Goal: Transaction & Acquisition: Book appointment/travel/reservation

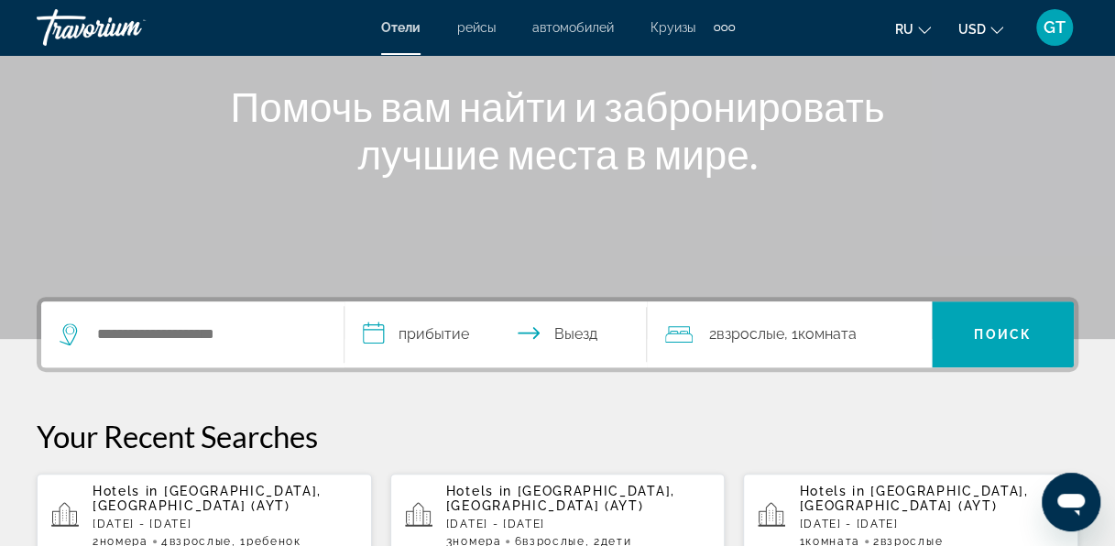
scroll to position [366, 0]
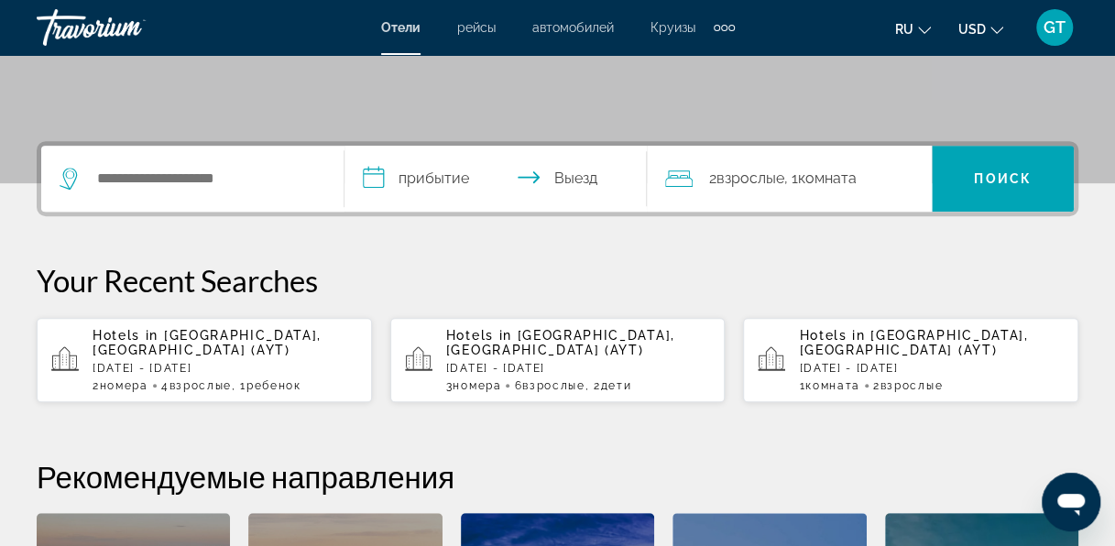
click at [517, 379] on div "3 Комната номера 6 Взрослый Взрослые , 2 Ребенок Дети" at bounding box center [578, 385] width 265 height 13
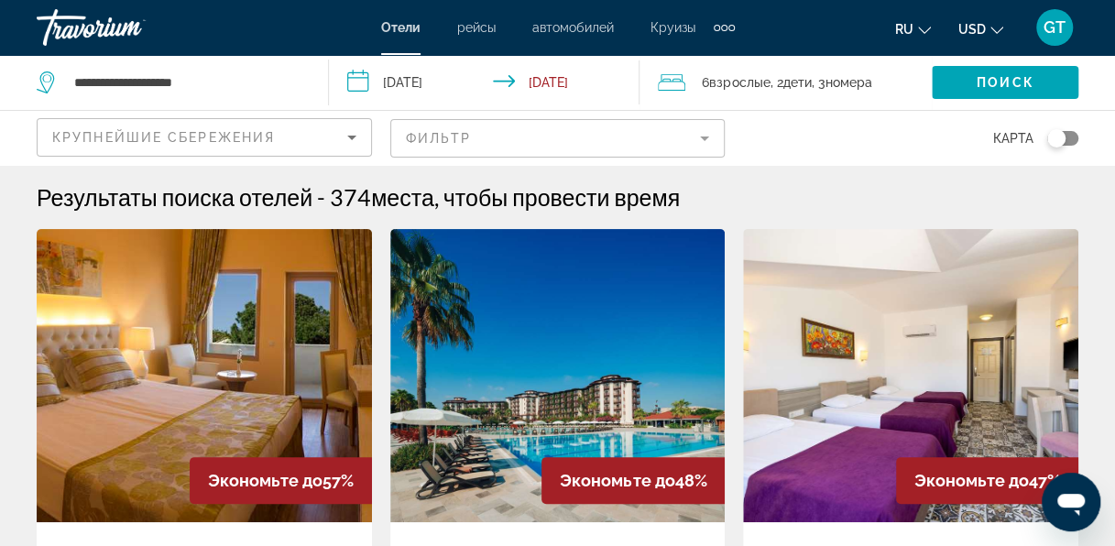
click at [676, 90] on icon "Travelers: 6 adults, 2 children" at bounding box center [671, 82] width 27 height 16
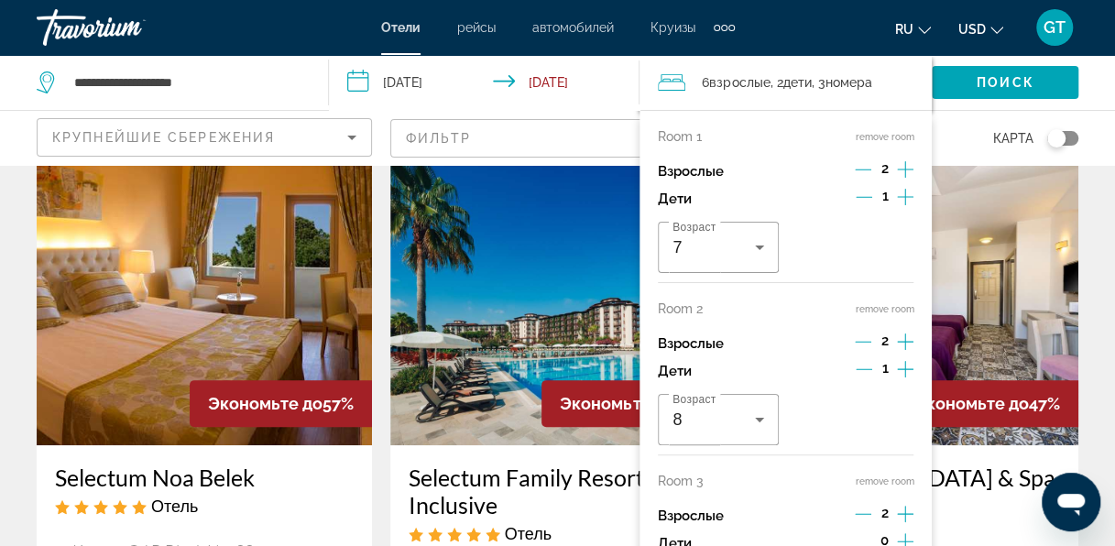
scroll to position [183, 0]
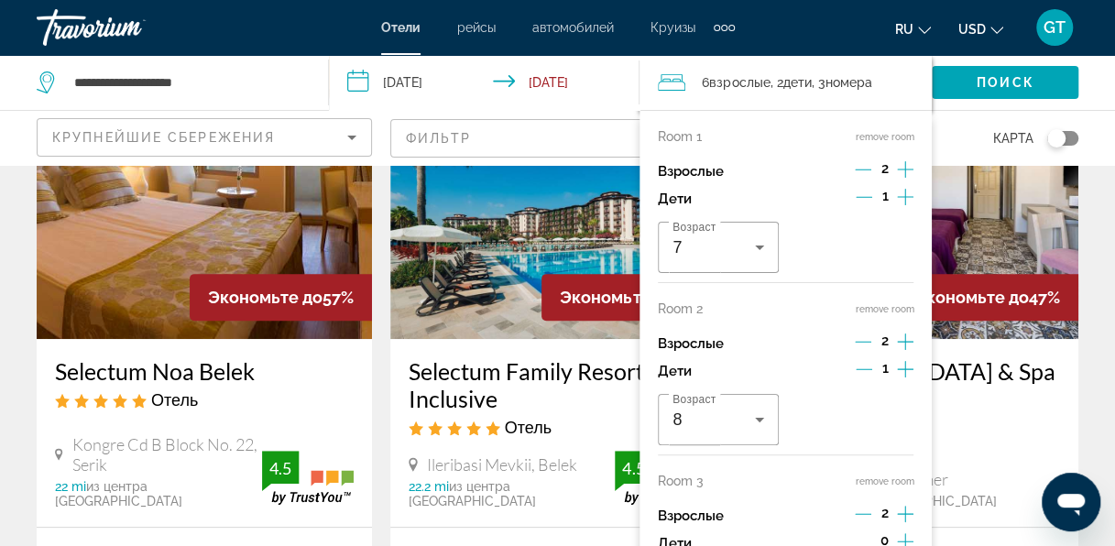
click at [870, 366] on icon "Decrement children" at bounding box center [864, 369] width 16 height 16
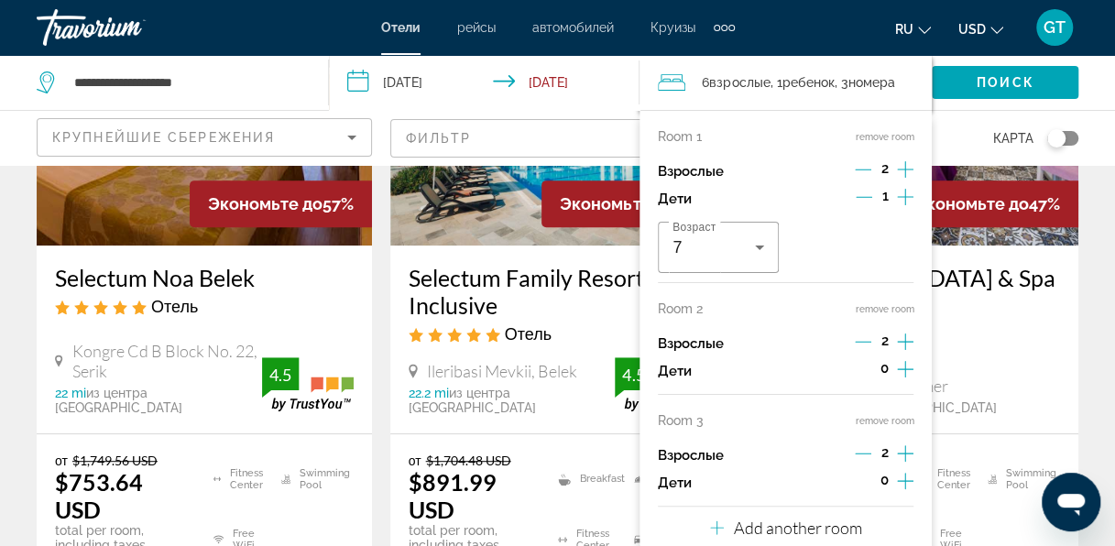
scroll to position [366, 0]
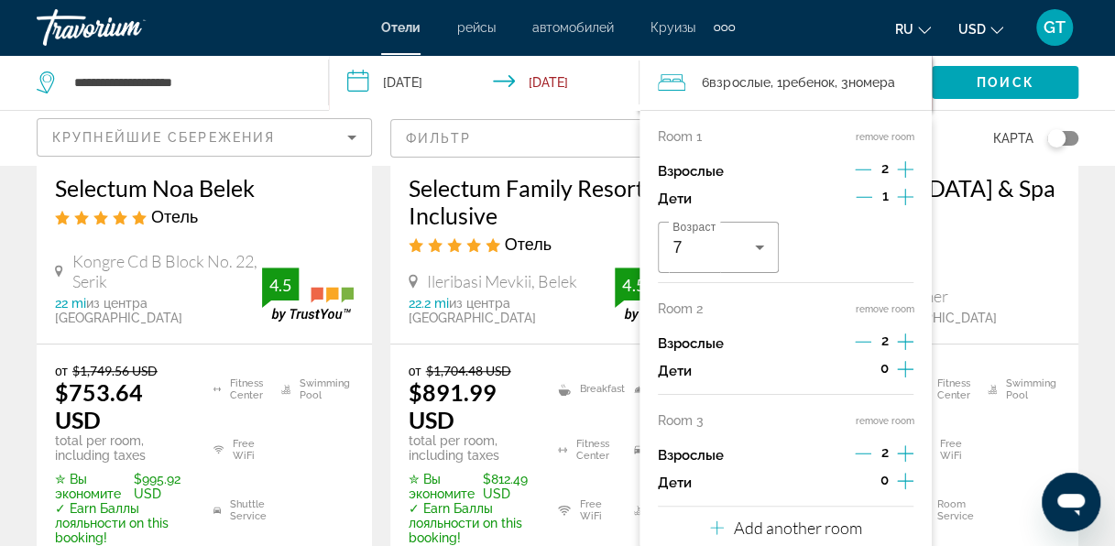
click at [867, 448] on icon "Decrement adults" at bounding box center [863, 453] width 16 height 16
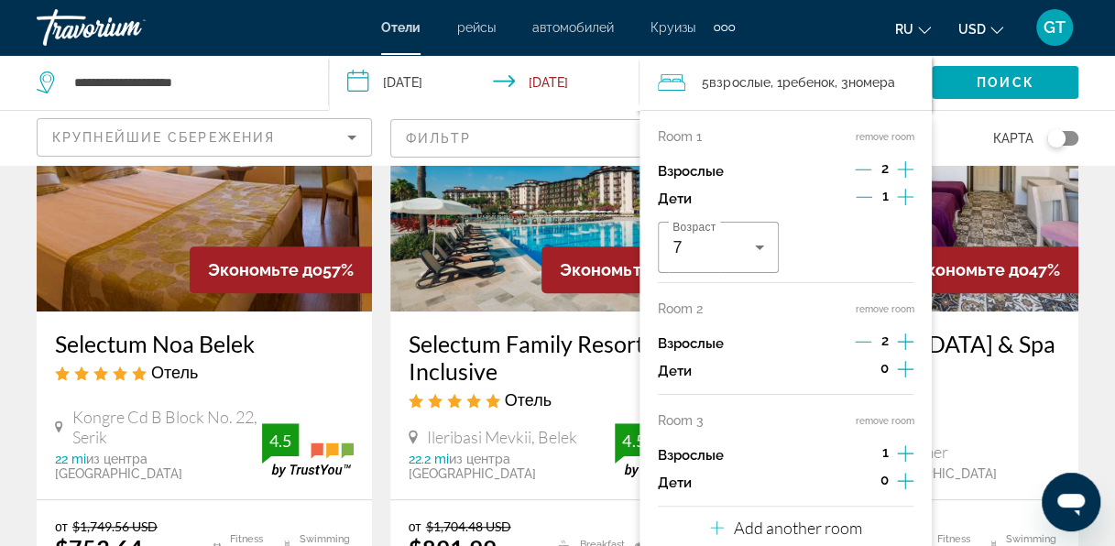
scroll to position [0, 0]
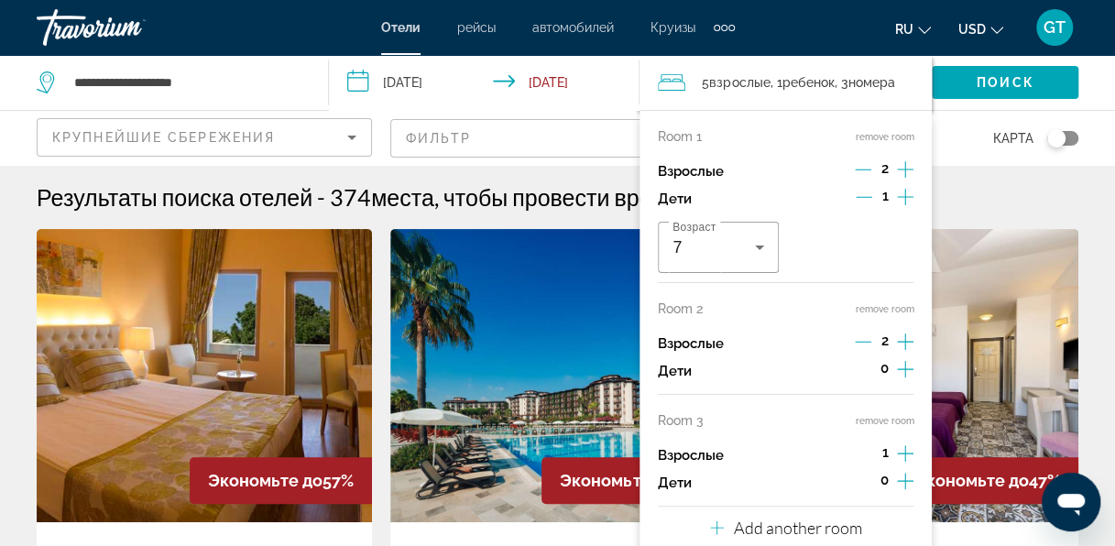
click at [759, 90] on span "5 Взрослый Взрослые" at bounding box center [736, 83] width 68 height 26
click at [769, 81] on span "Взрослые" at bounding box center [739, 82] width 60 height 15
click at [896, 417] on button "remove room" at bounding box center [884, 421] width 59 height 12
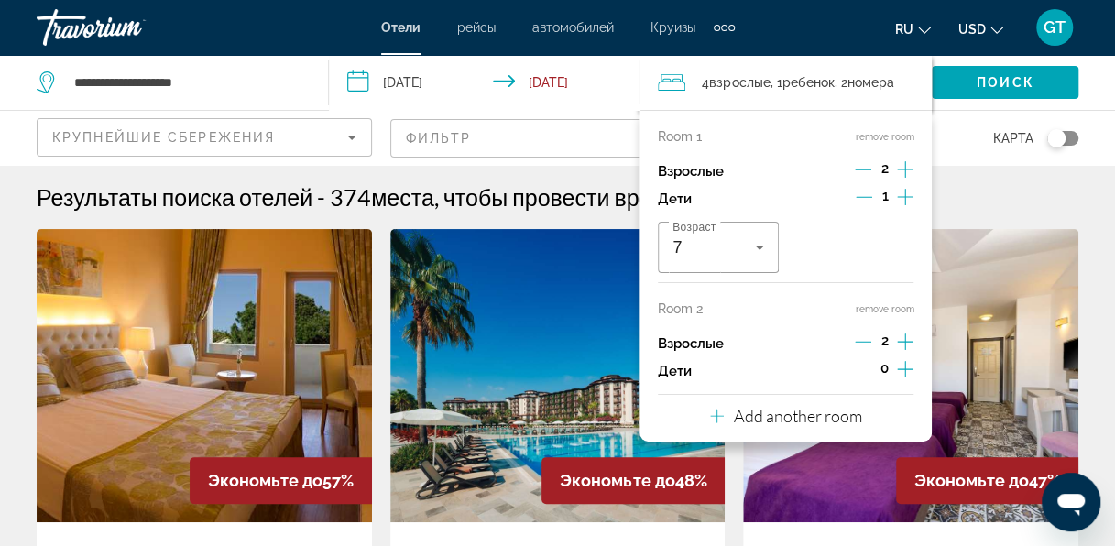
click at [800, 445] on img "Main content" at bounding box center [910, 375] width 335 height 293
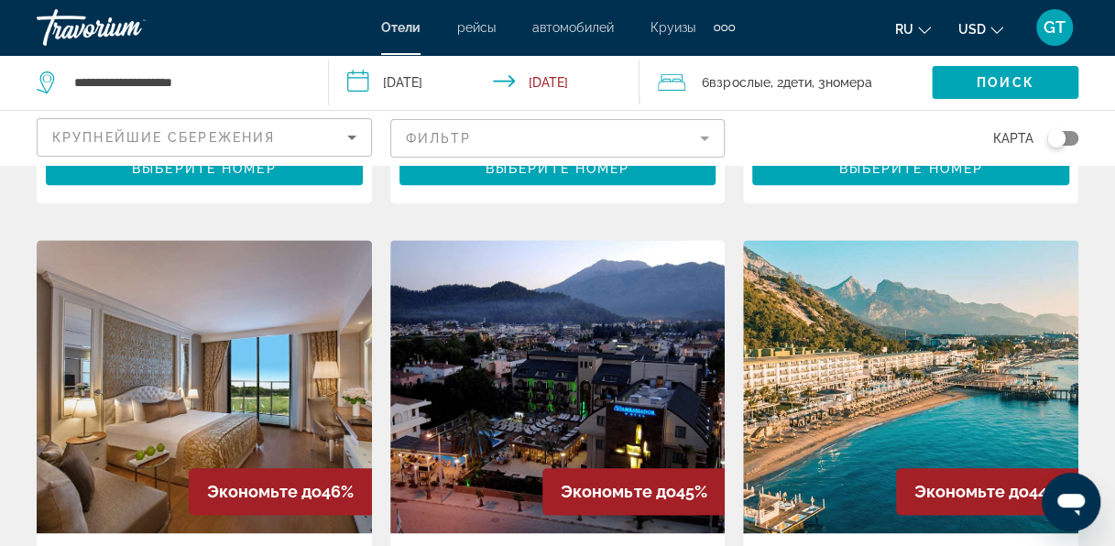
scroll to position [762, 0]
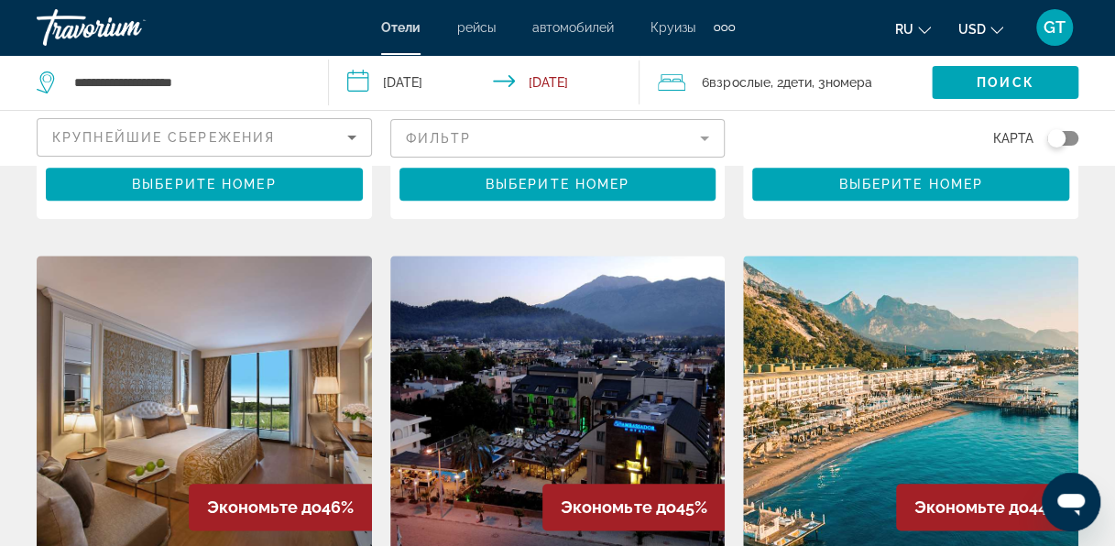
click at [679, 81] on icon "Travelers: 6 adults, 2 children" at bounding box center [671, 82] width 27 height 16
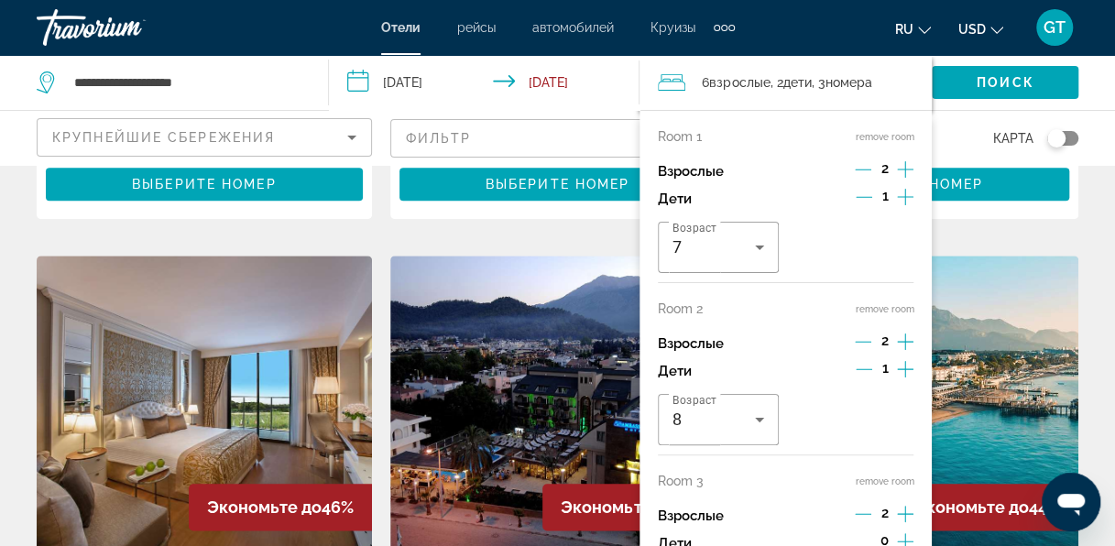
click at [887, 482] on button "remove room" at bounding box center [884, 481] width 59 height 12
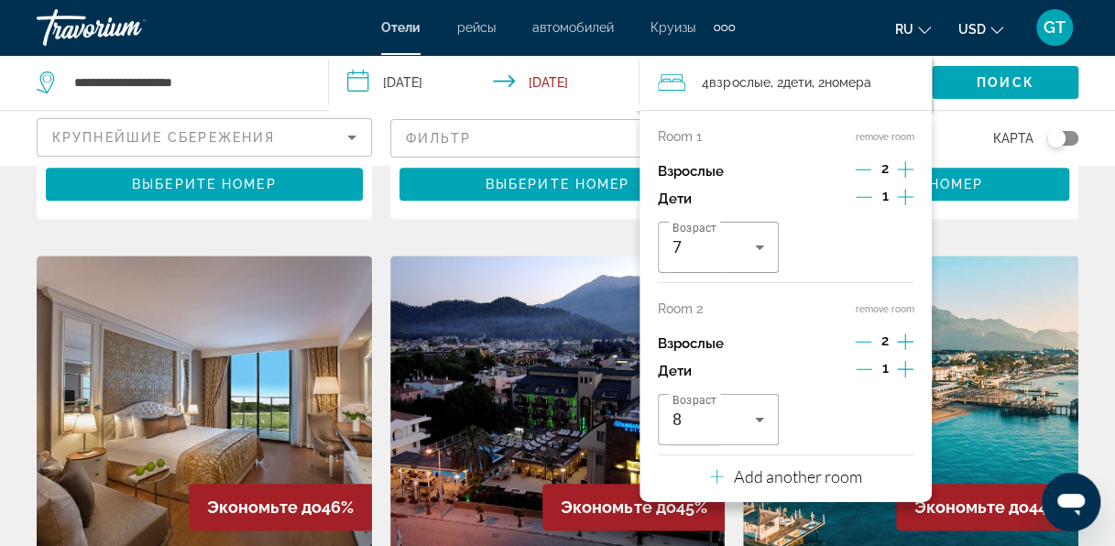
click at [889, 306] on button "remove room" at bounding box center [884, 309] width 59 height 12
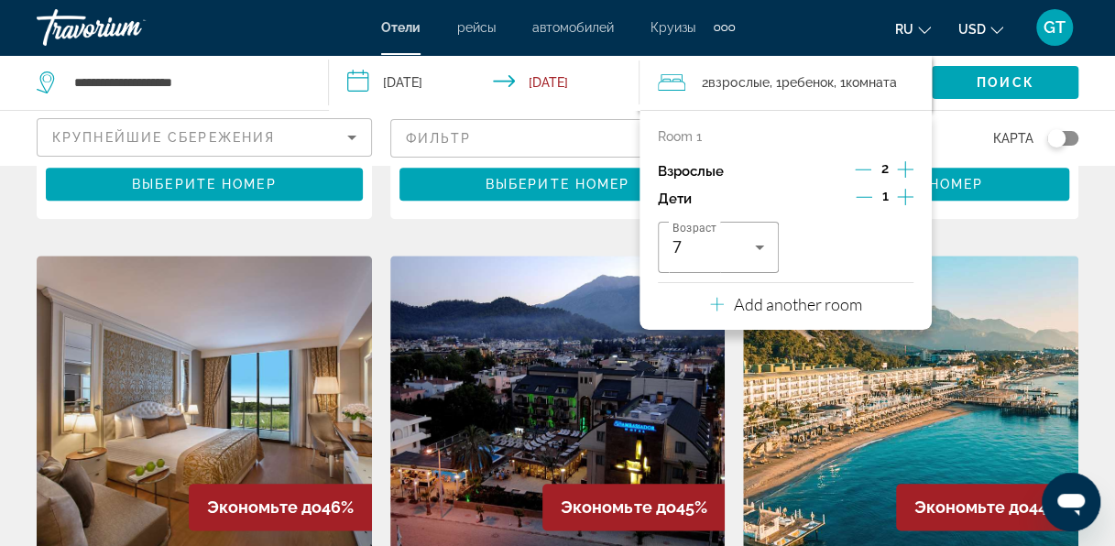
click at [724, 300] on div "Add another room" at bounding box center [785, 304] width 151 height 22
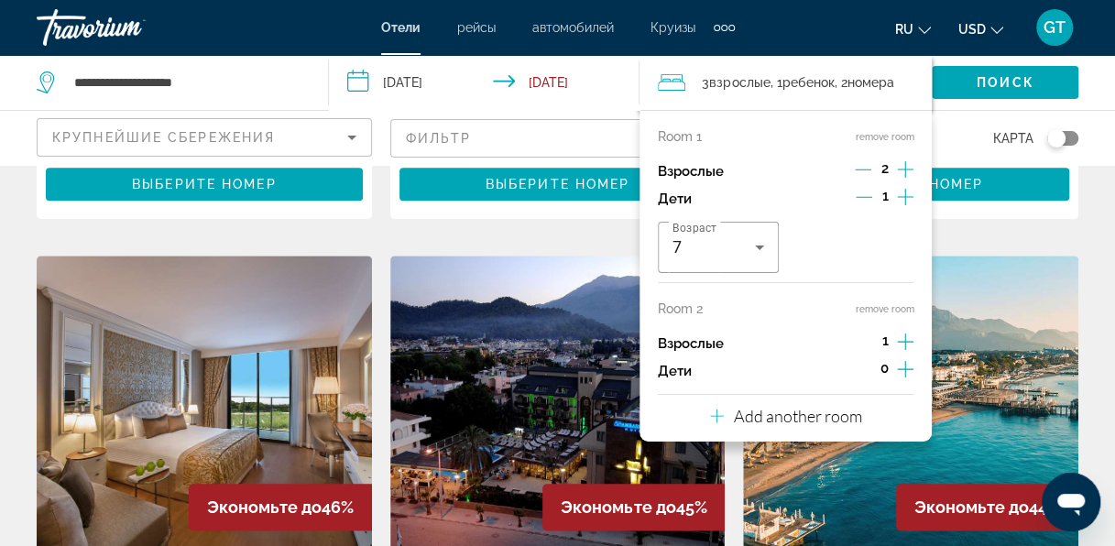
click at [908, 346] on icon "Increment adults" at bounding box center [905, 342] width 16 height 22
click at [1000, 401] on img "Main content" at bounding box center [910, 402] width 335 height 293
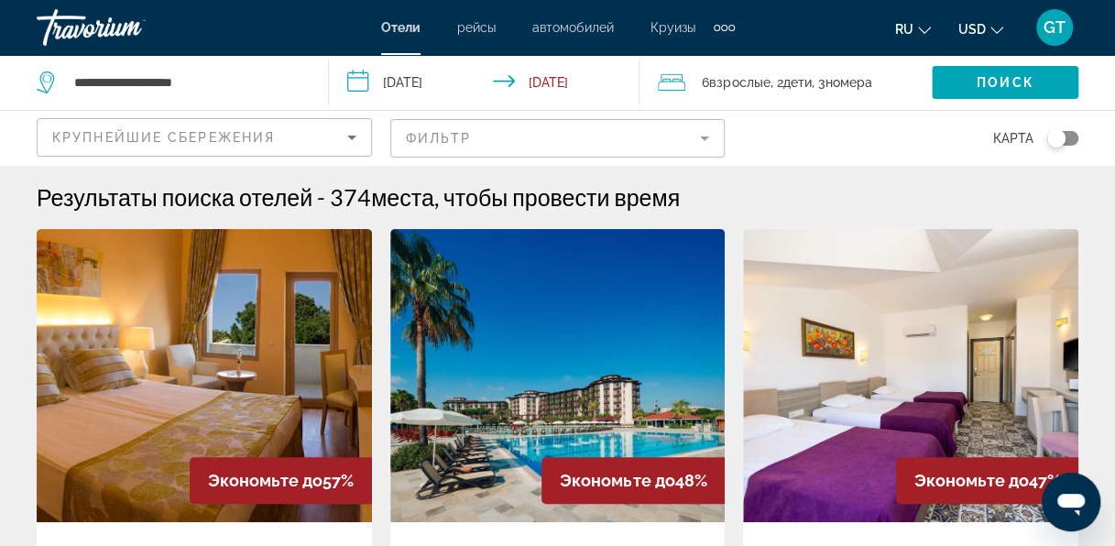
click at [660, 82] on icon "Travelers: 6 adults, 2 children" at bounding box center [671, 82] width 27 height 16
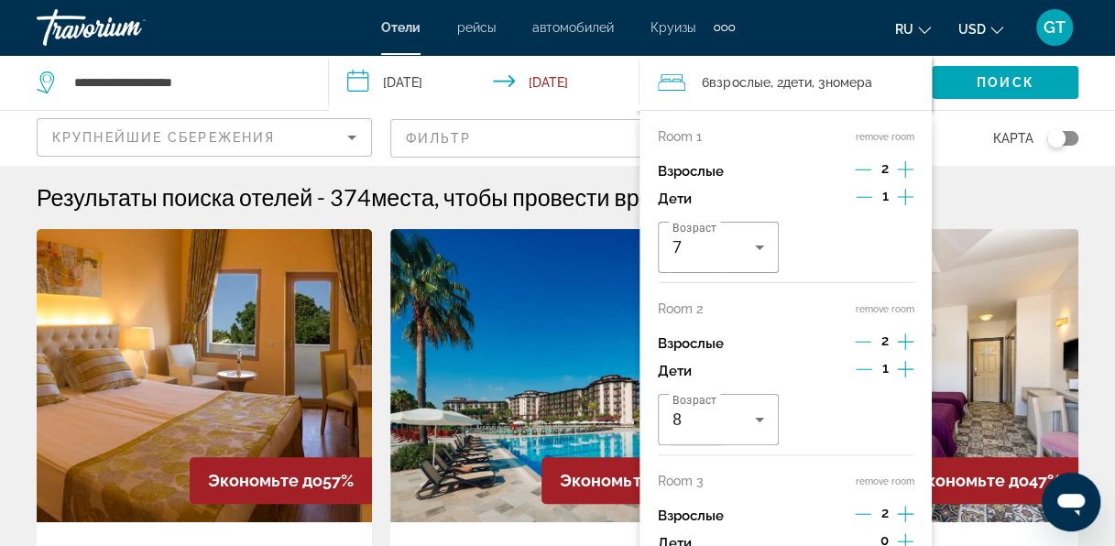
click at [892, 303] on button "remove room" at bounding box center [884, 309] width 59 height 12
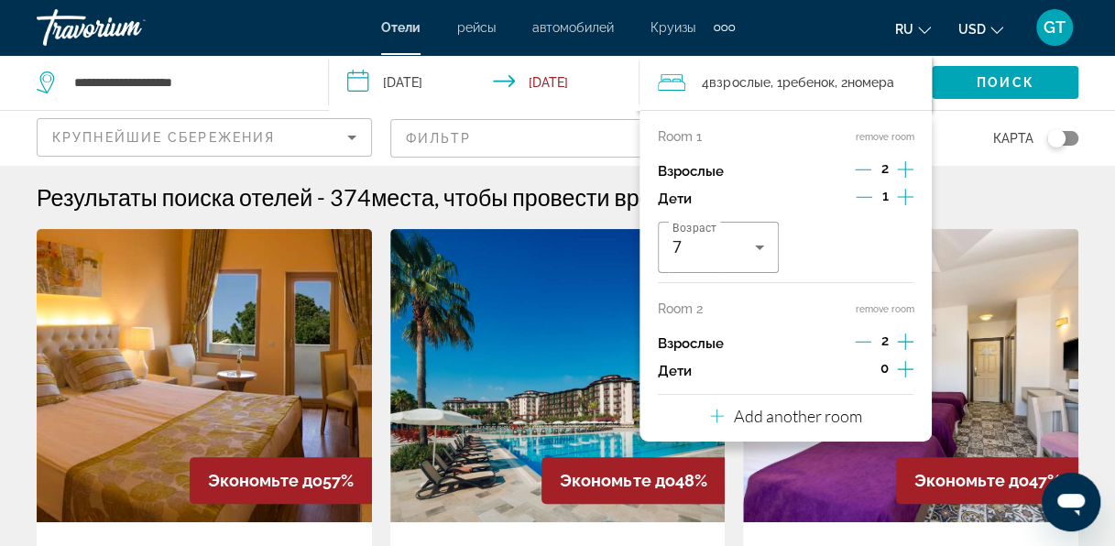
click at [988, 258] on img "Main content" at bounding box center [910, 375] width 335 height 293
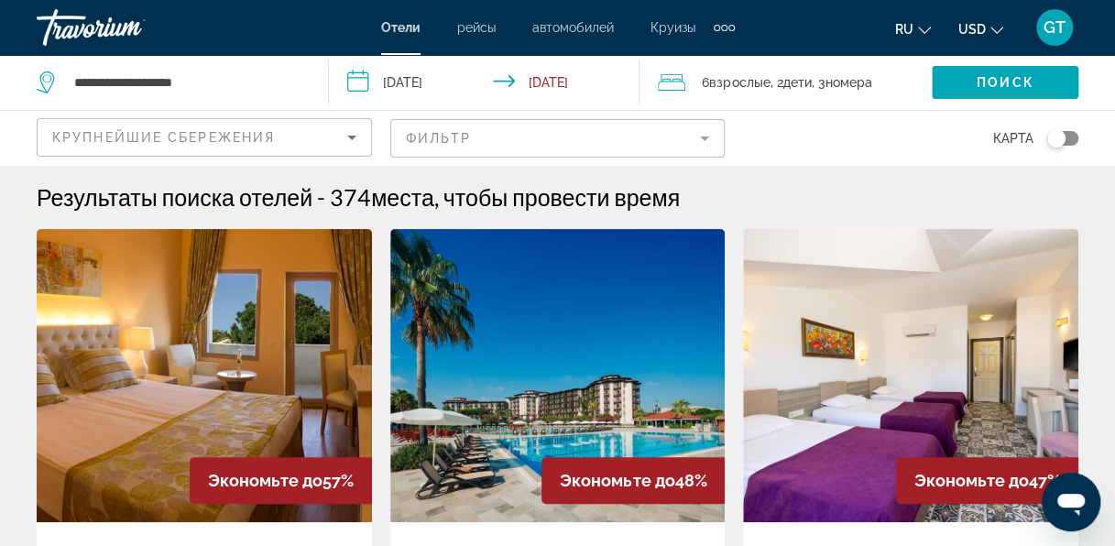
click at [871, 81] on span "номера" at bounding box center [847, 82] width 47 height 15
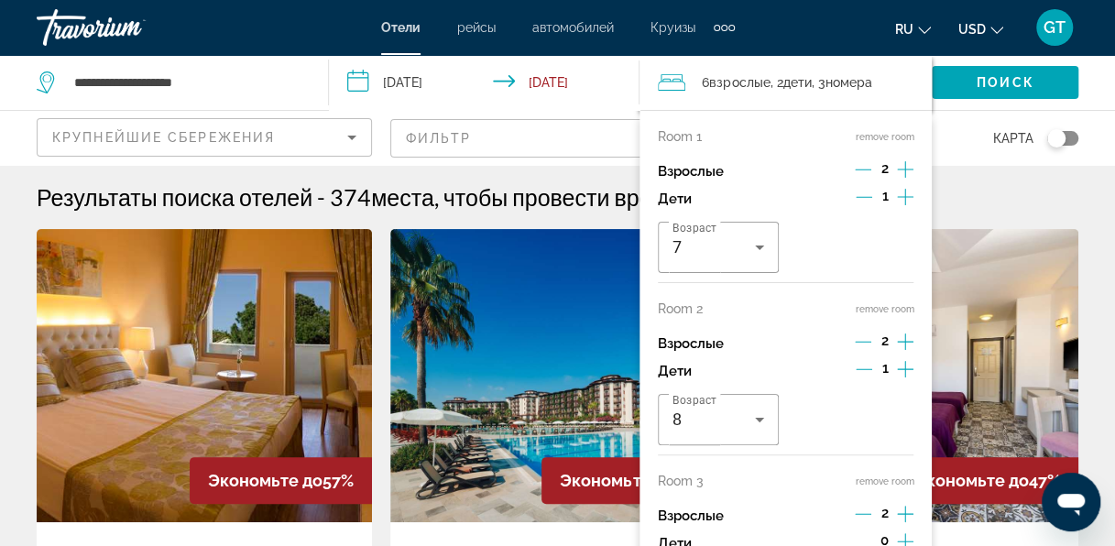
click at [908, 305] on button "remove room" at bounding box center [884, 309] width 59 height 12
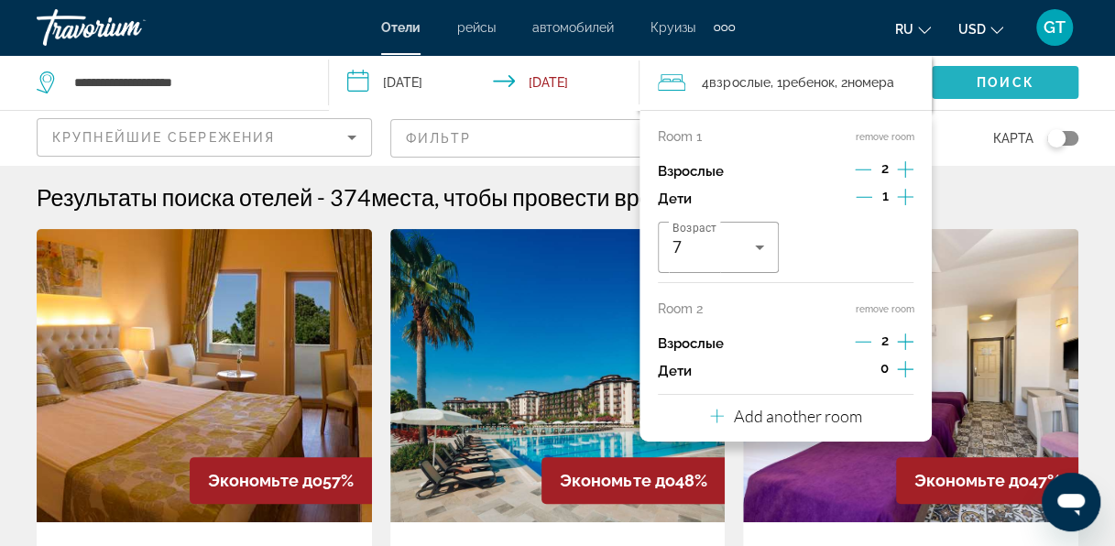
click at [1022, 82] on span "Поиск" at bounding box center [1005, 82] width 58 height 15
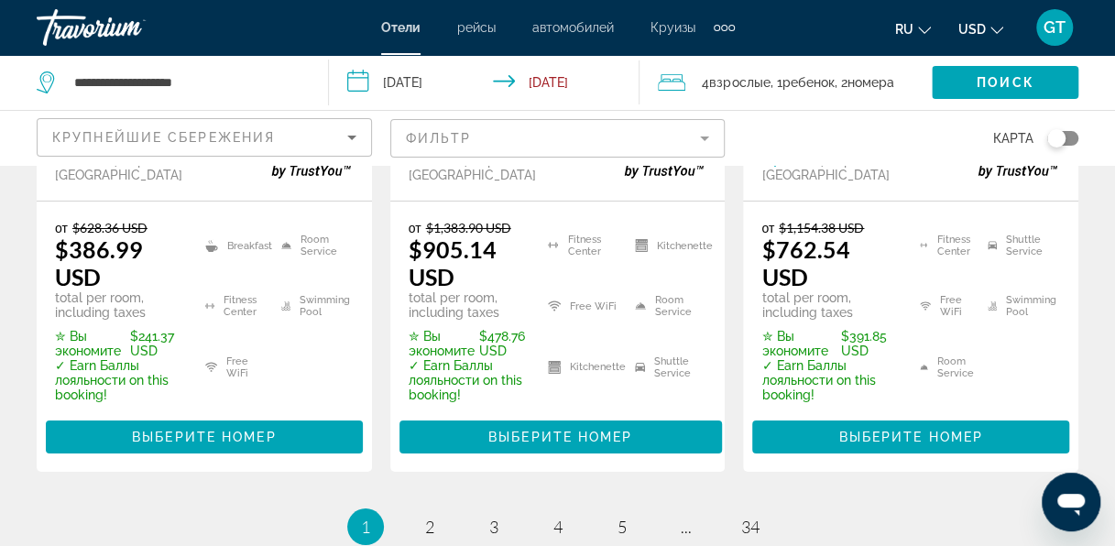
scroll to position [3114, 0]
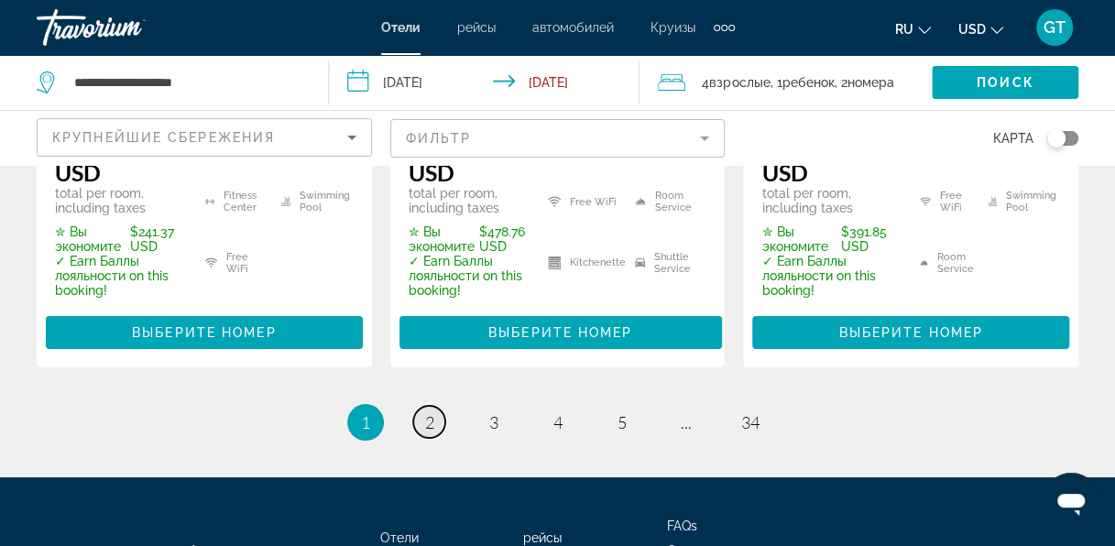
click at [436, 406] on link "page 2" at bounding box center [429, 422] width 32 height 32
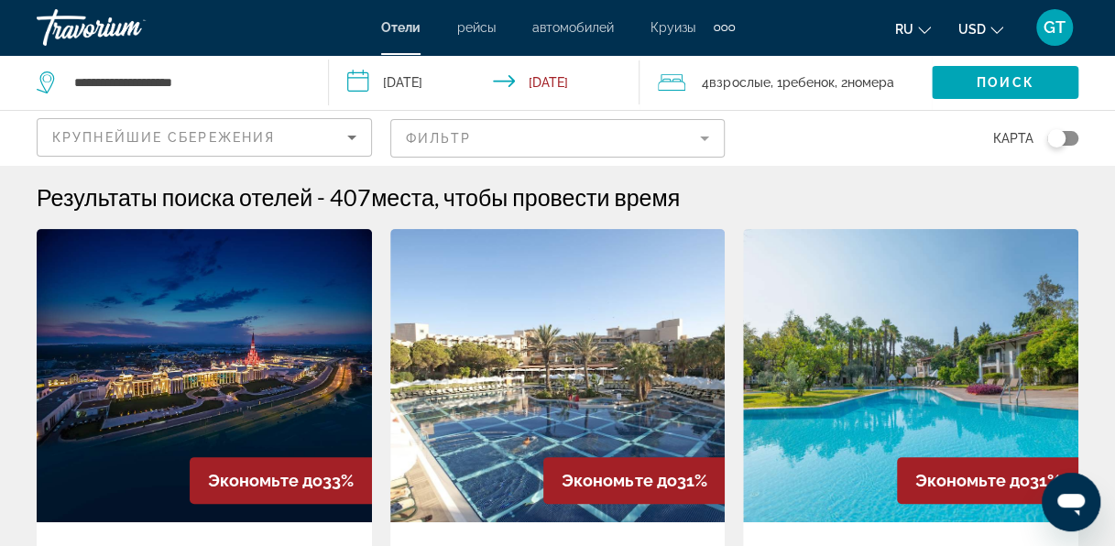
click at [703, 144] on mat-form-field "Фильтр" at bounding box center [557, 138] width 335 height 38
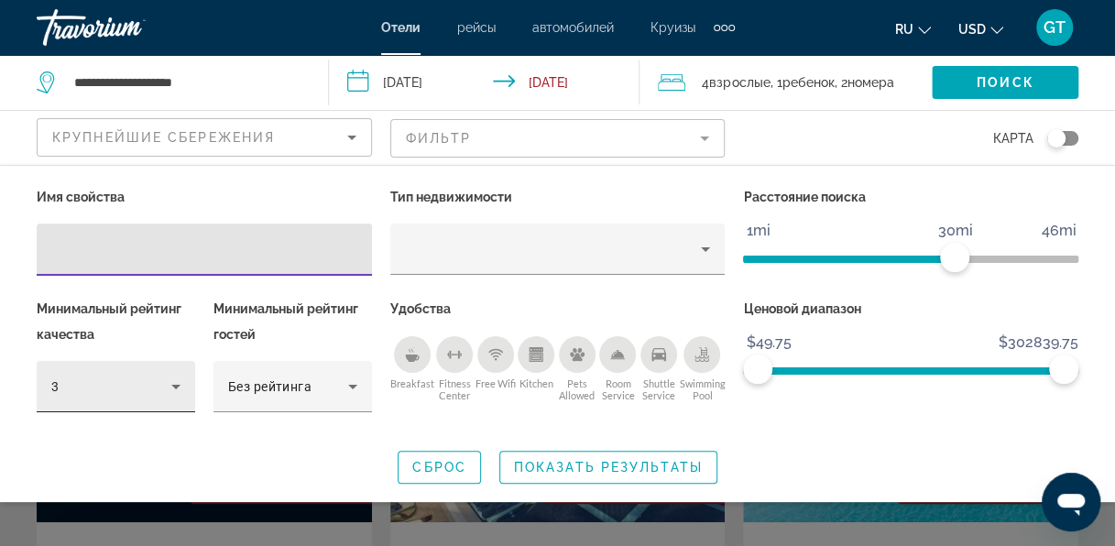
click at [180, 386] on icon "Hotel Filters" at bounding box center [176, 387] width 22 height 22
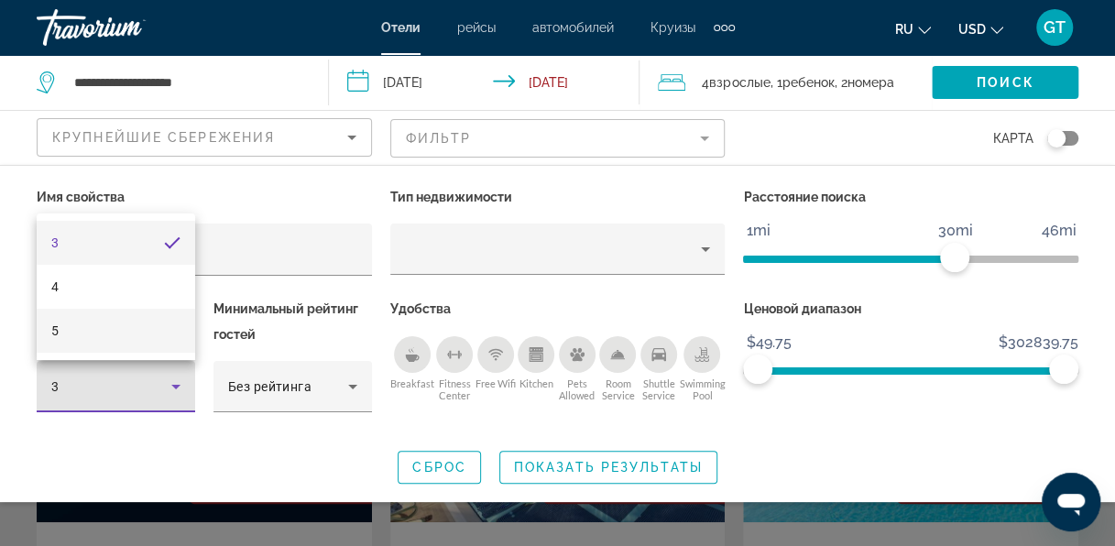
click at [102, 334] on mat-option "5" at bounding box center [116, 331] width 158 height 44
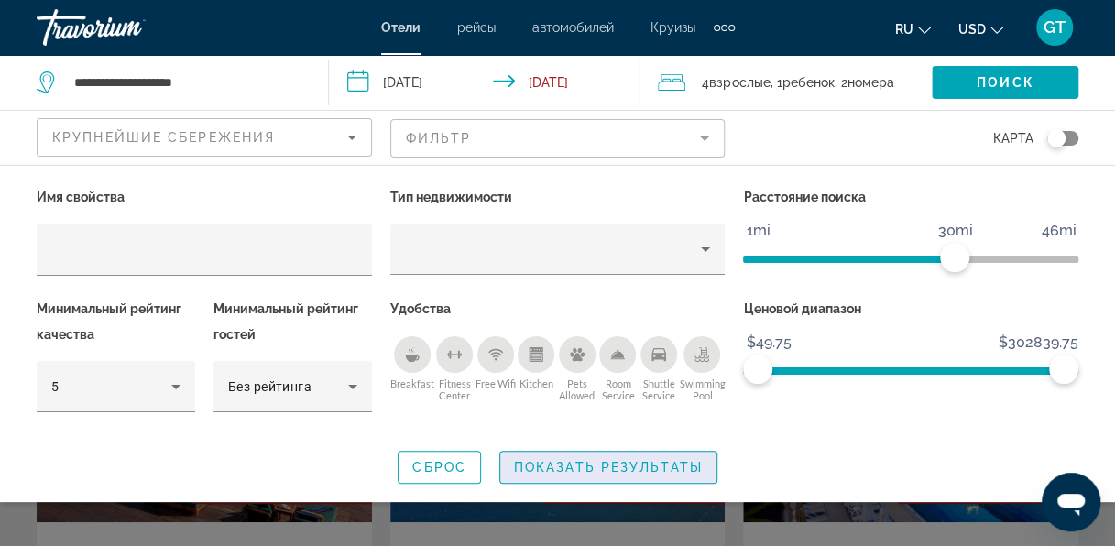
click at [589, 464] on span "Показать результаты" at bounding box center [608, 467] width 189 height 15
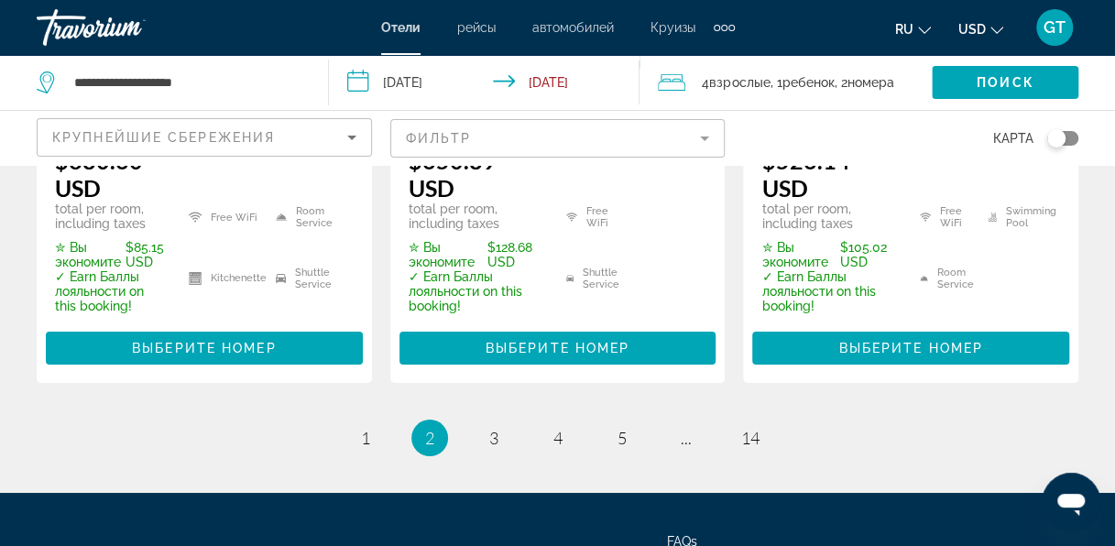
scroll to position [3038, 0]
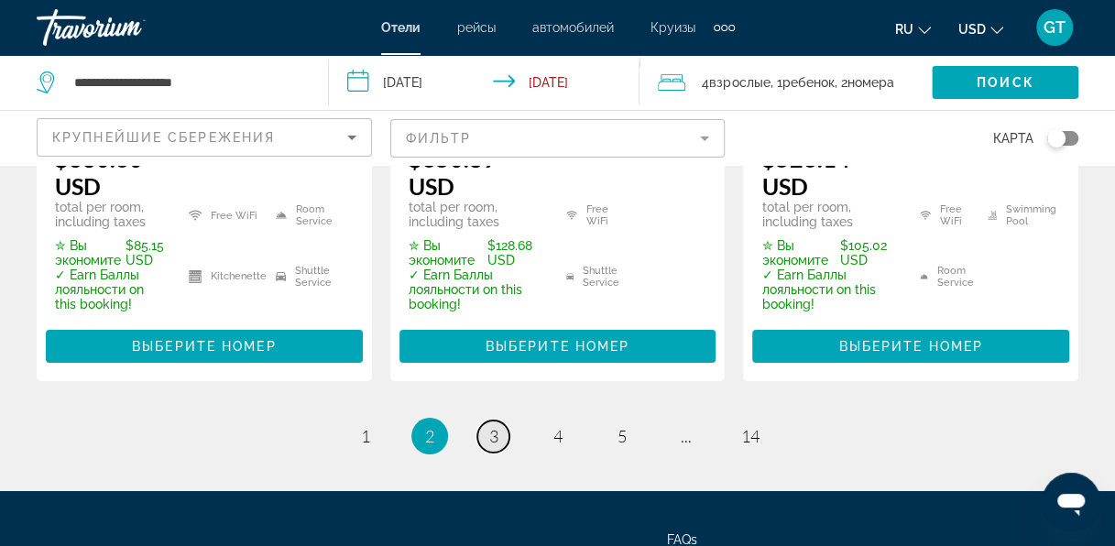
click at [498, 420] on link "page 3" at bounding box center [493, 436] width 32 height 32
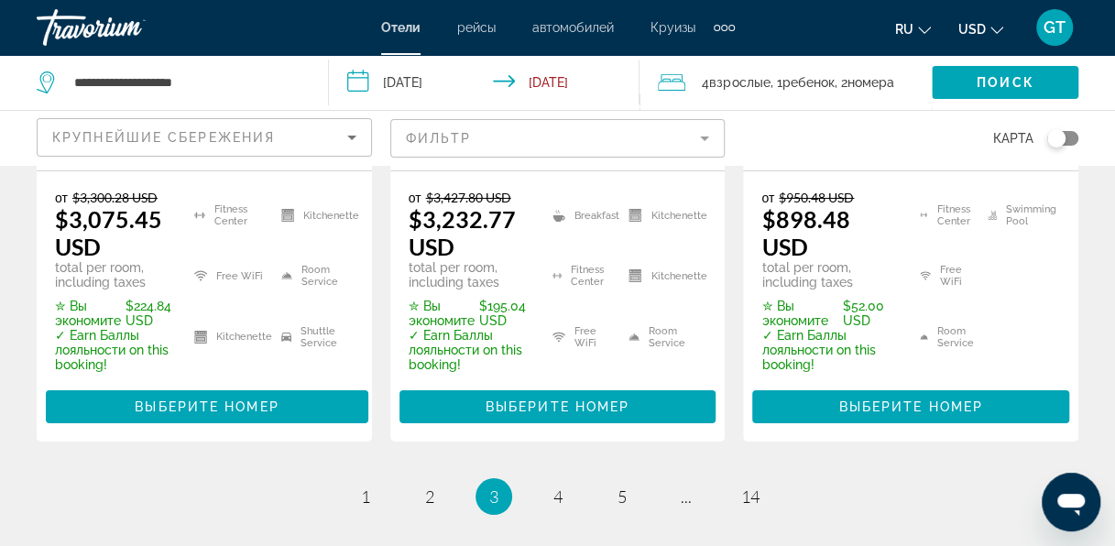
scroll to position [3134, 0]
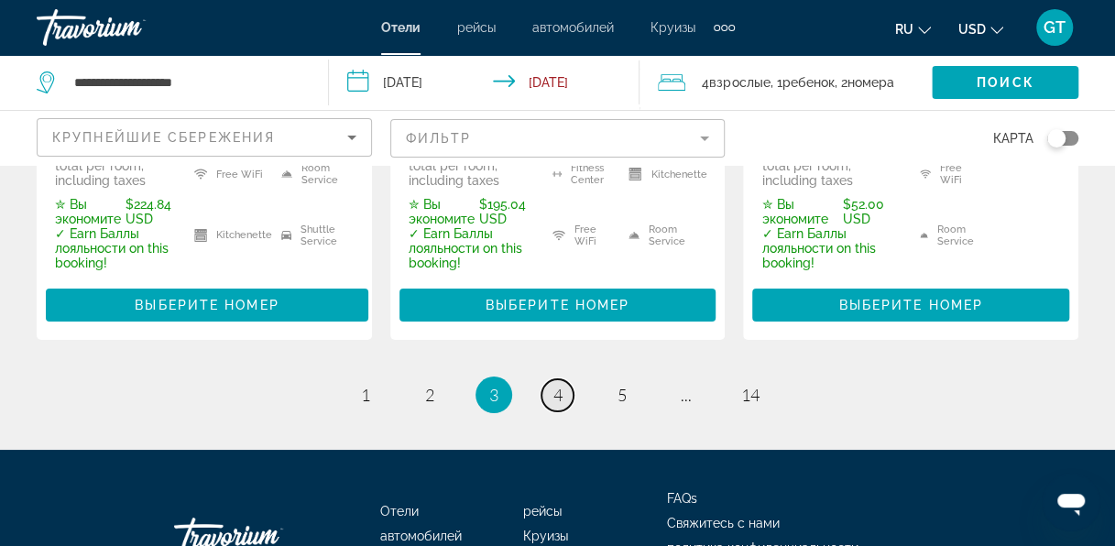
click at [561, 385] on span "4" at bounding box center [557, 395] width 9 height 20
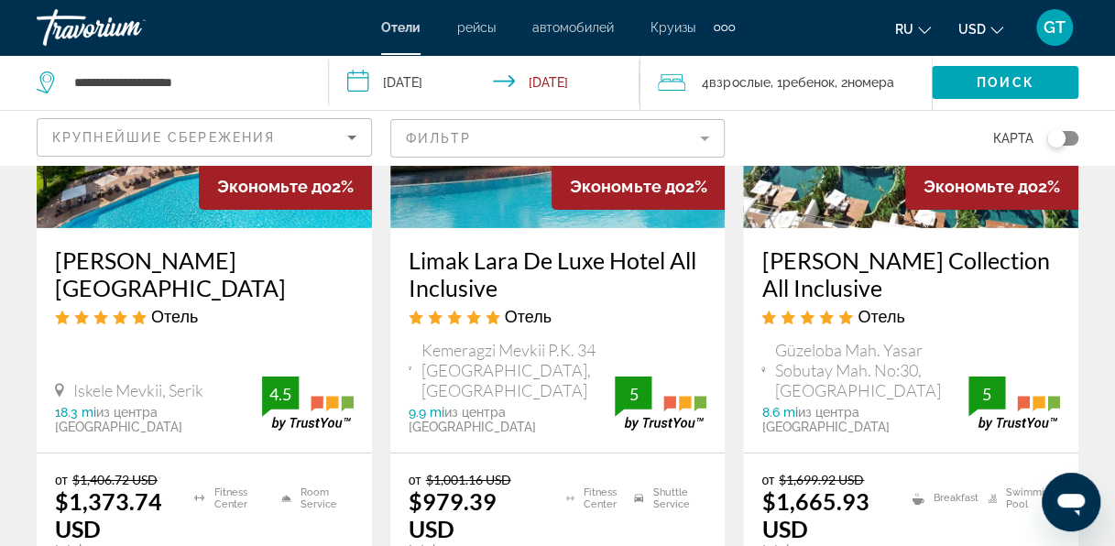
scroll to position [3023, 0]
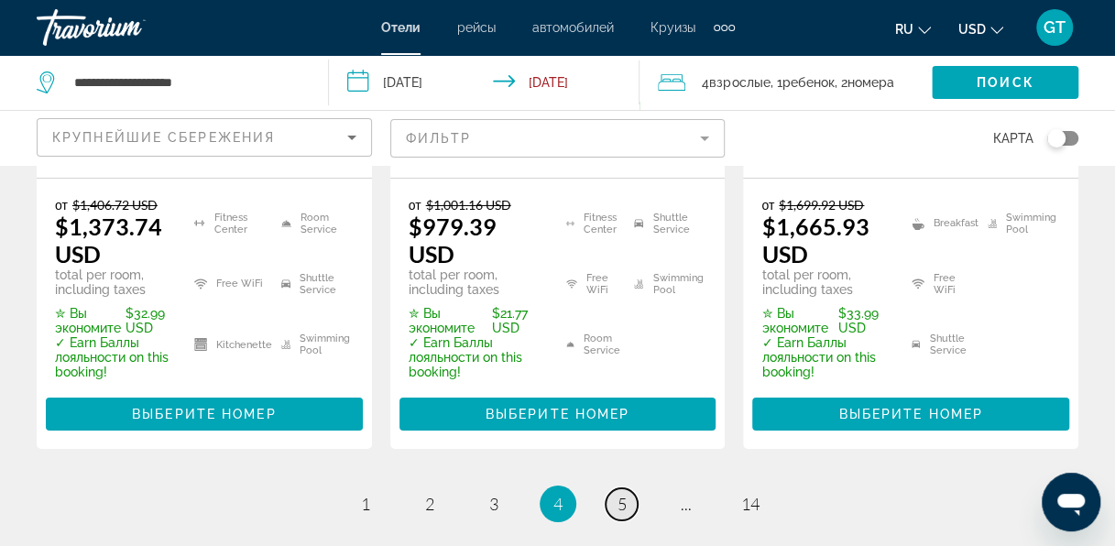
click at [625, 494] on span "5" at bounding box center [621, 504] width 9 height 20
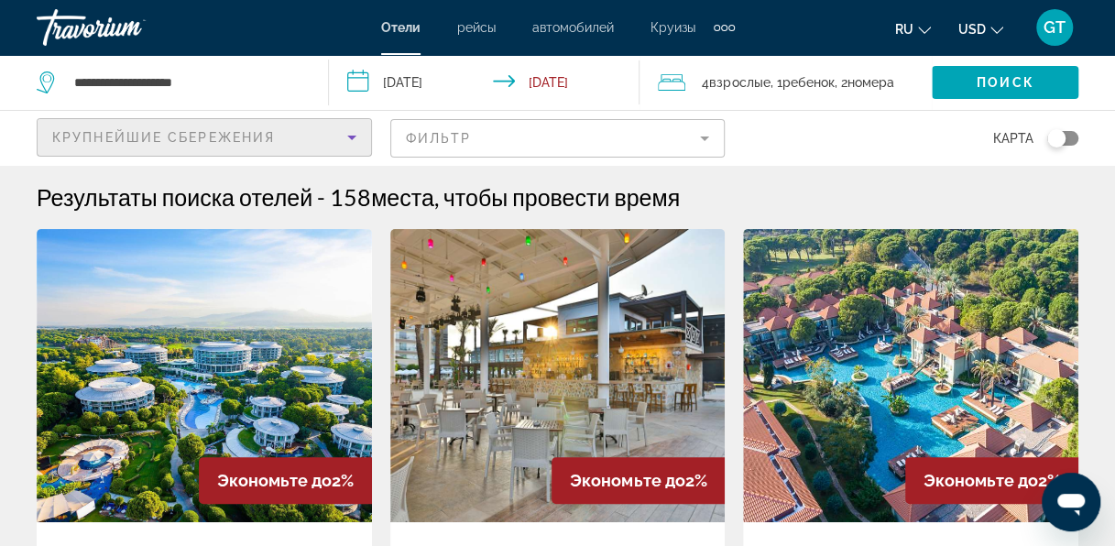
click at [344, 127] on icon "Sort by" at bounding box center [352, 137] width 22 height 22
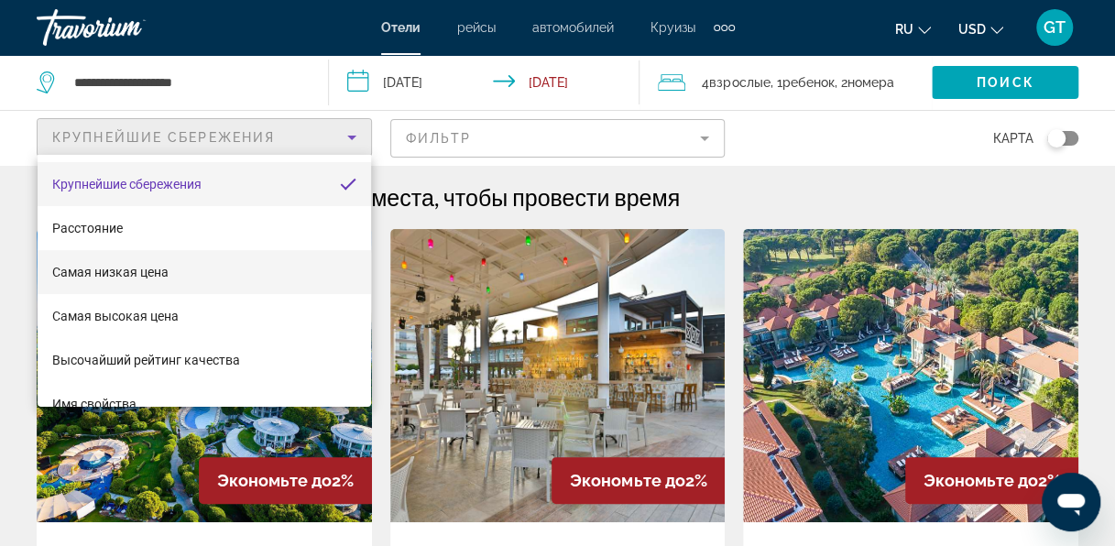
click at [197, 269] on mat-option "Самая низкая цена" at bounding box center [204, 272] width 333 height 44
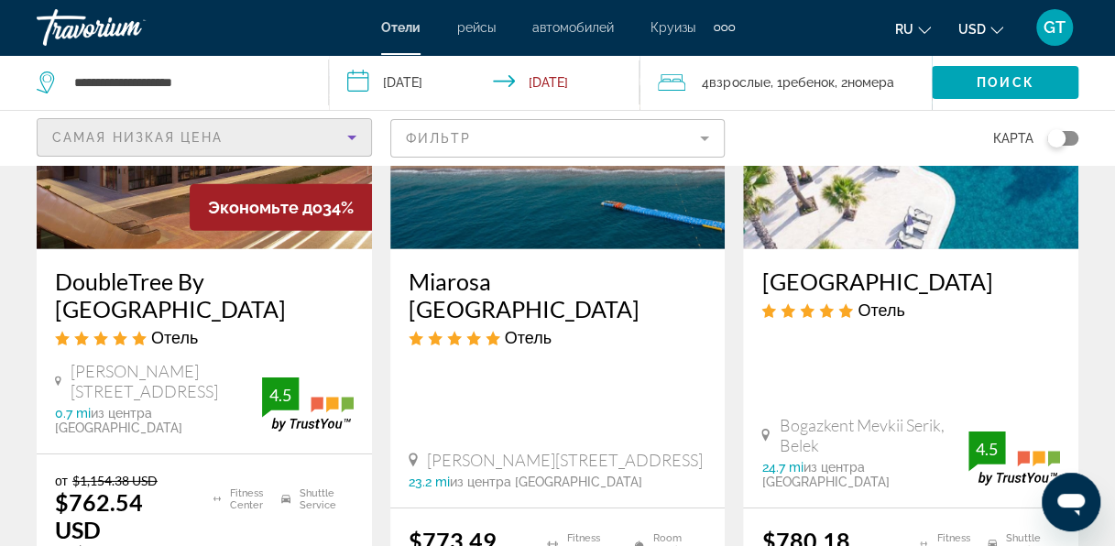
scroll to position [2831, 0]
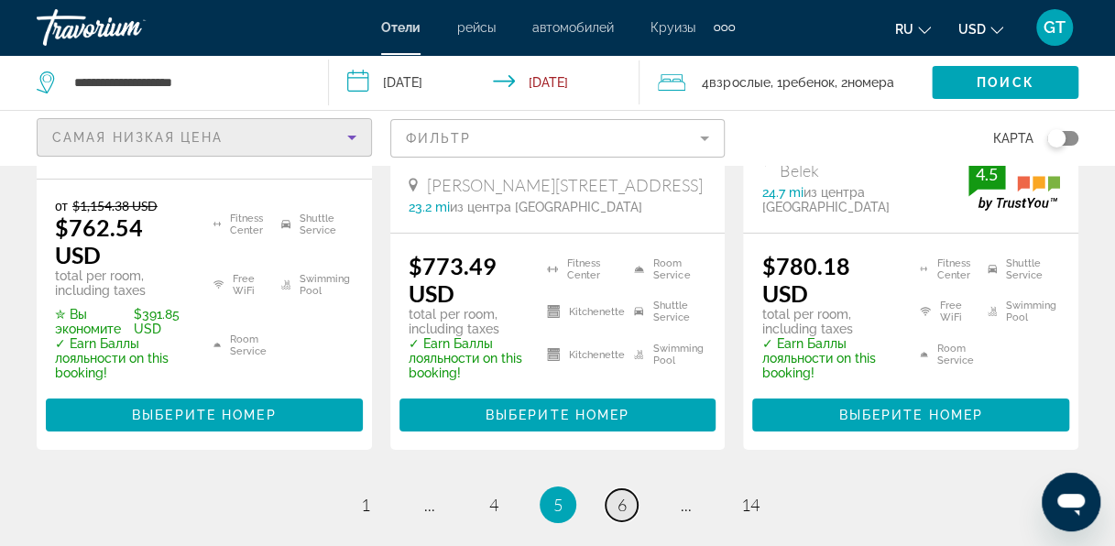
click at [614, 489] on link "page 6" at bounding box center [621, 505] width 32 height 32
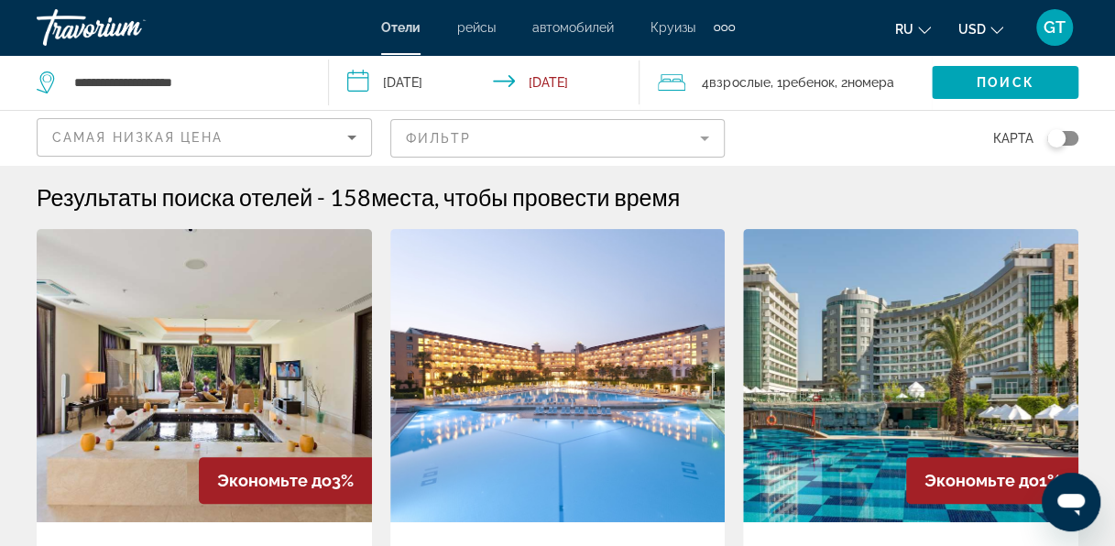
click at [599, 129] on mat-form-field "Фильтр" at bounding box center [557, 138] width 335 height 38
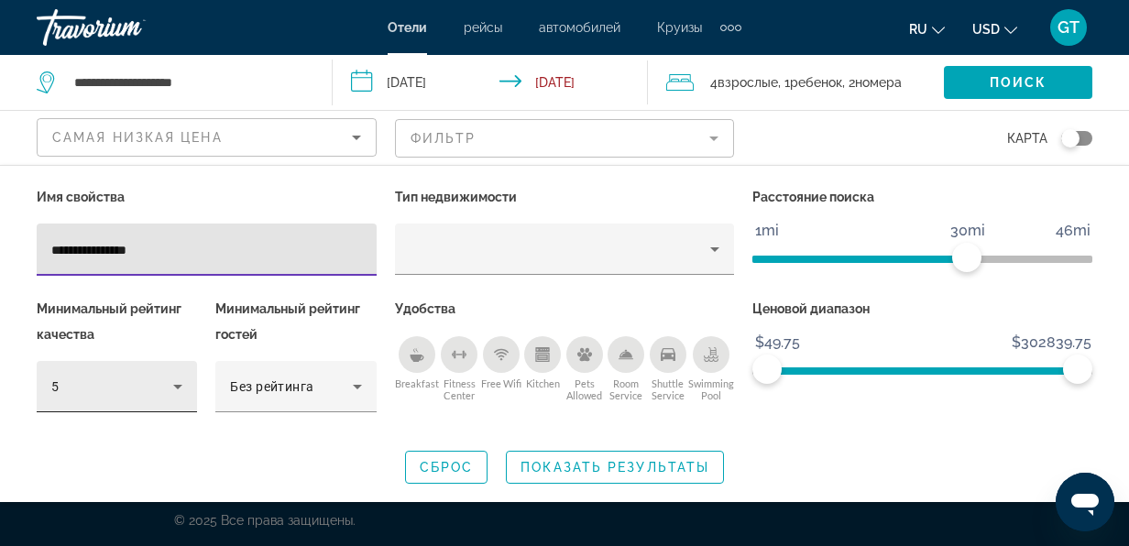
type input "**********"
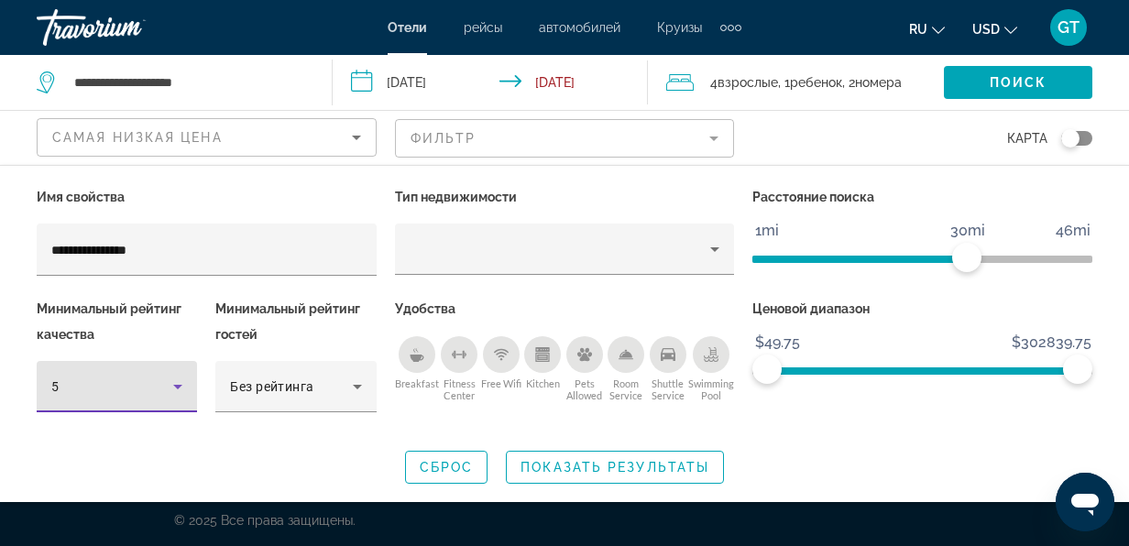
click at [166, 391] on div "5" at bounding box center [112, 387] width 122 height 22
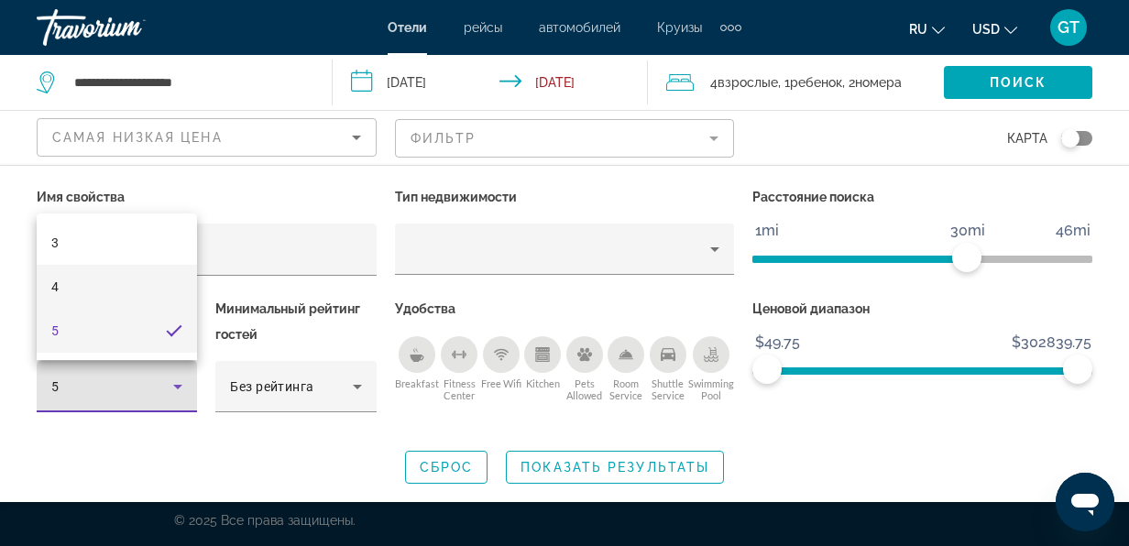
click at [149, 300] on mat-option "4" at bounding box center [117, 287] width 160 height 44
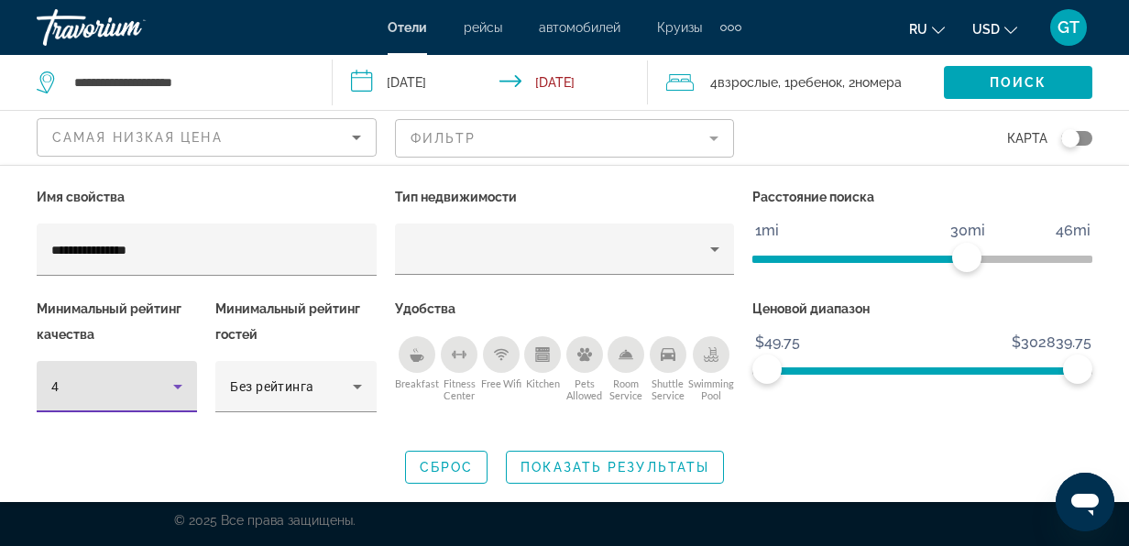
click at [167, 388] on icon "Hotel Filters" at bounding box center [178, 387] width 22 height 22
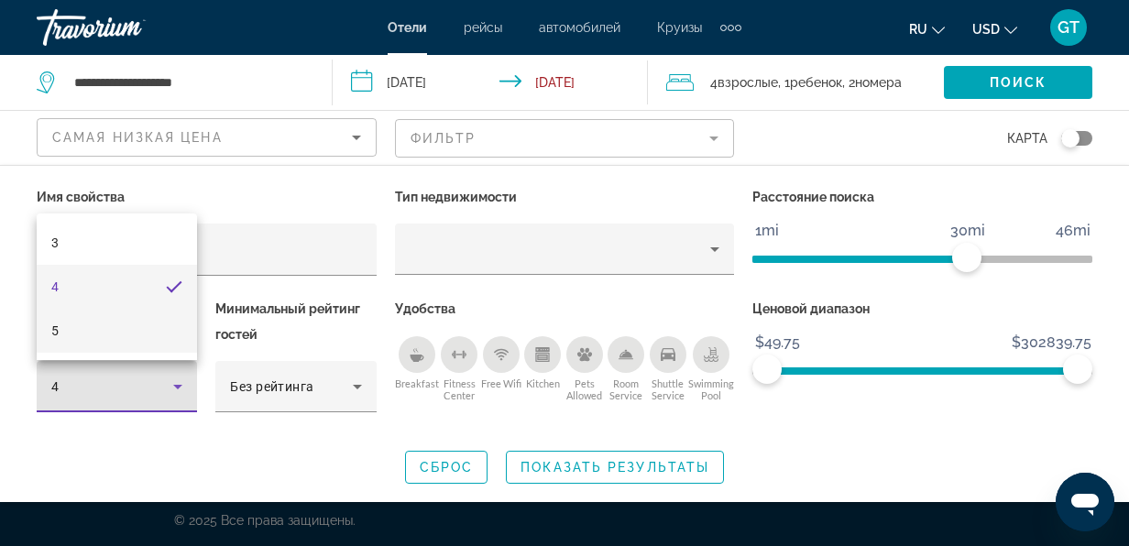
click at [167, 331] on mat-option "5" at bounding box center [117, 331] width 160 height 44
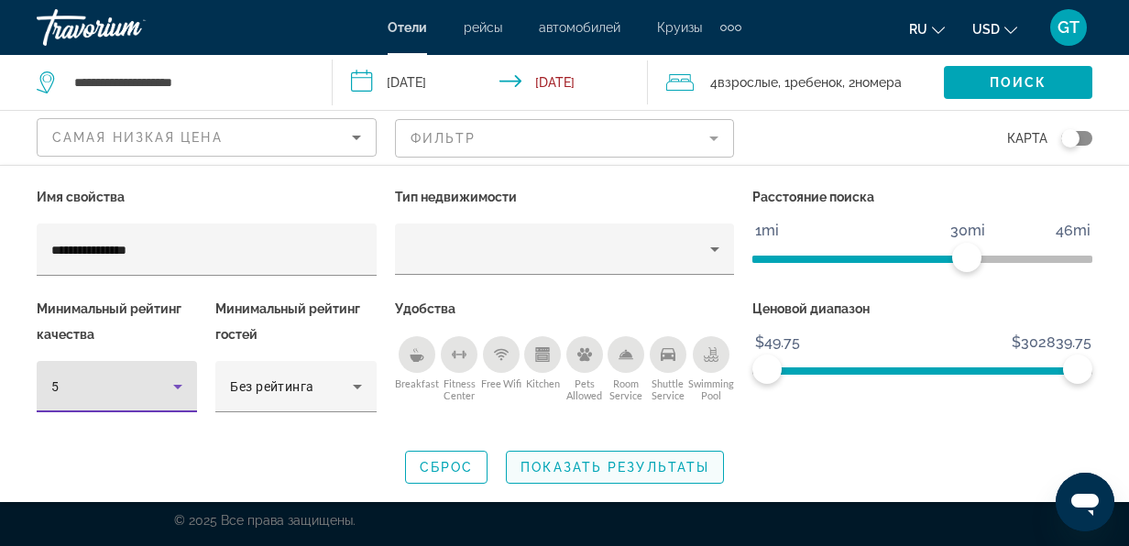
click at [568, 466] on span "Показать результаты" at bounding box center [614, 467] width 189 height 15
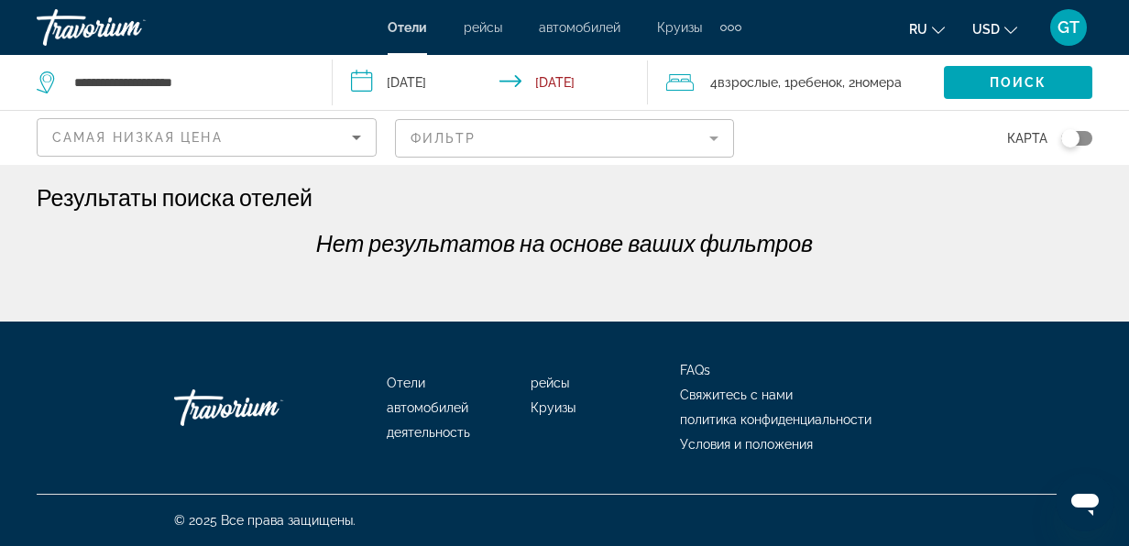
click at [660, 147] on mat-form-field "Фильтр" at bounding box center [565, 138] width 340 height 38
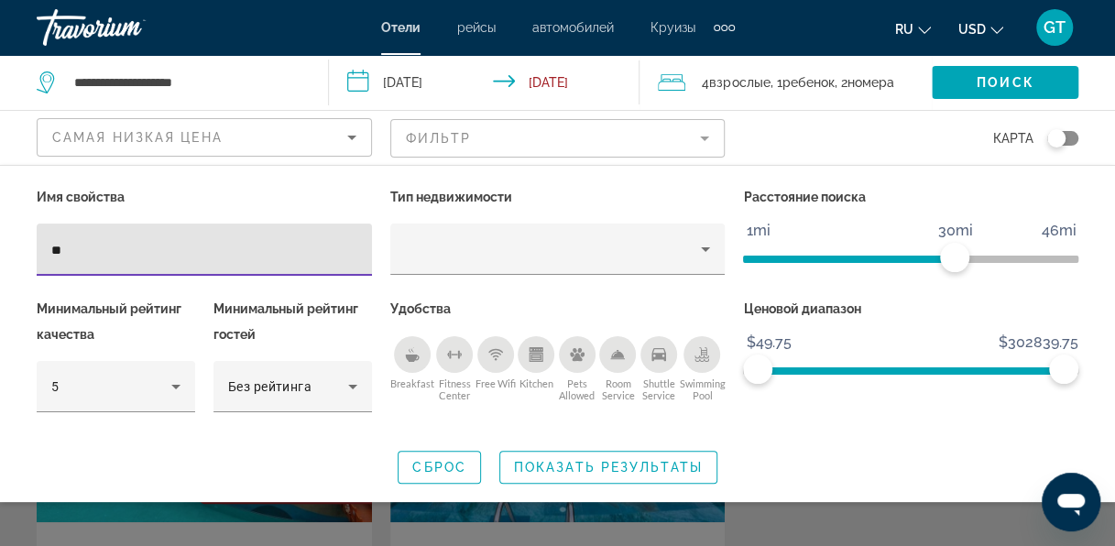
type input "*"
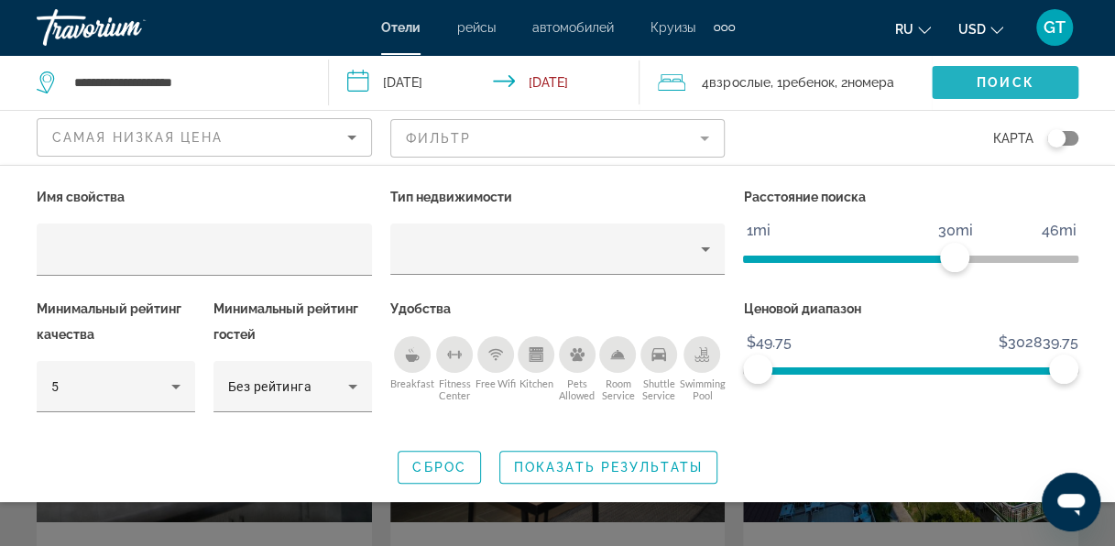
click at [1008, 81] on span "Поиск" at bounding box center [1005, 82] width 58 height 15
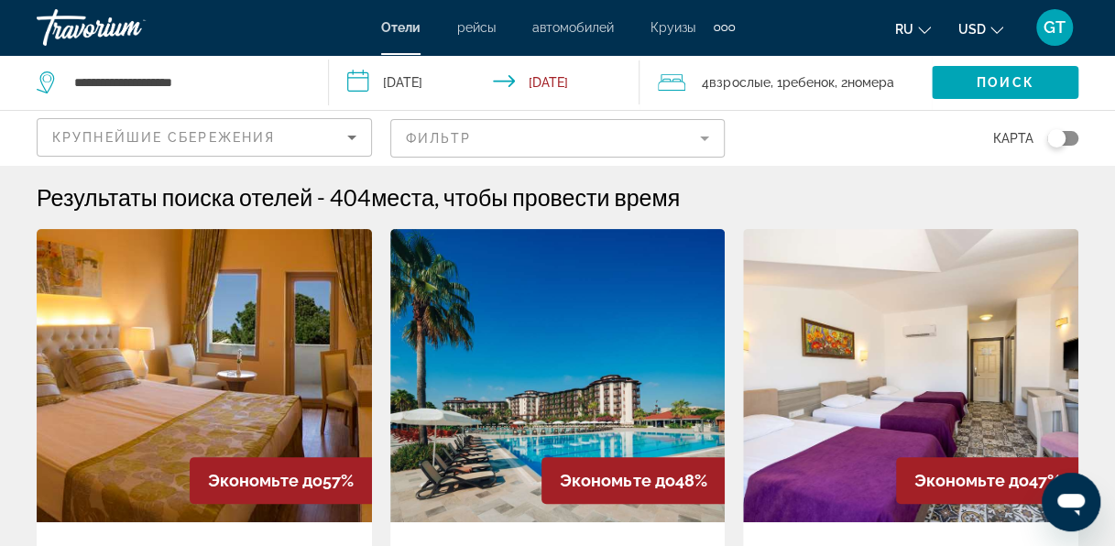
click at [516, 126] on mat-form-field "Фильтр" at bounding box center [557, 138] width 335 height 38
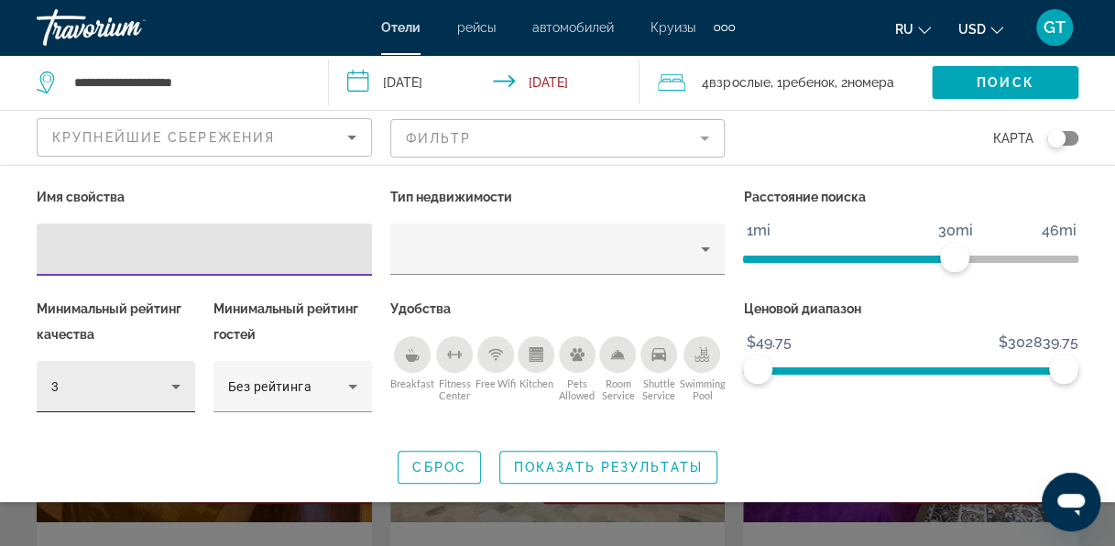
click at [167, 385] on icon "Hotel Filters" at bounding box center [176, 387] width 22 height 22
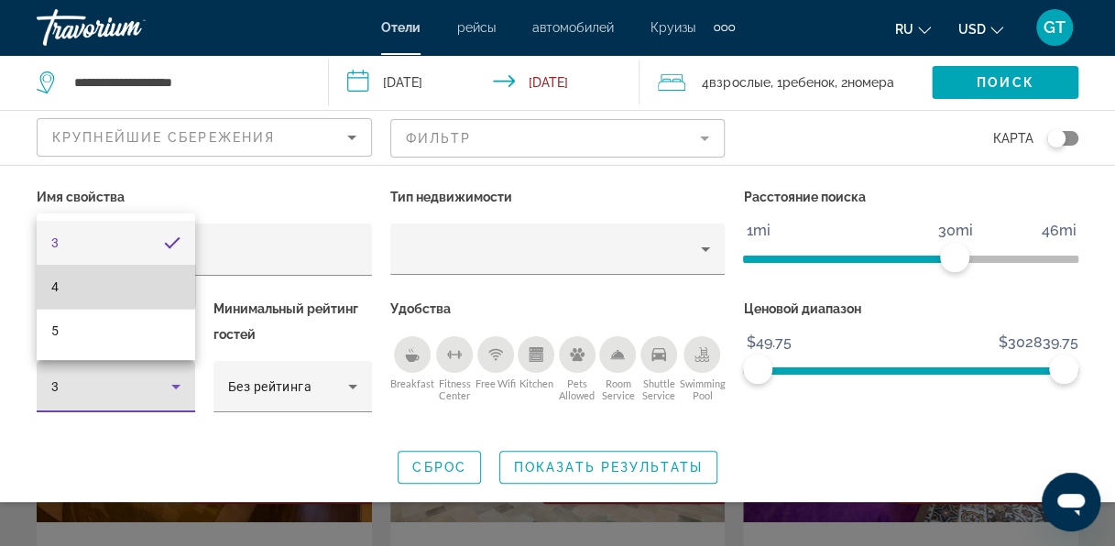
click at [79, 283] on mat-option "4" at bounding box center [116, 287] width 158 height 44
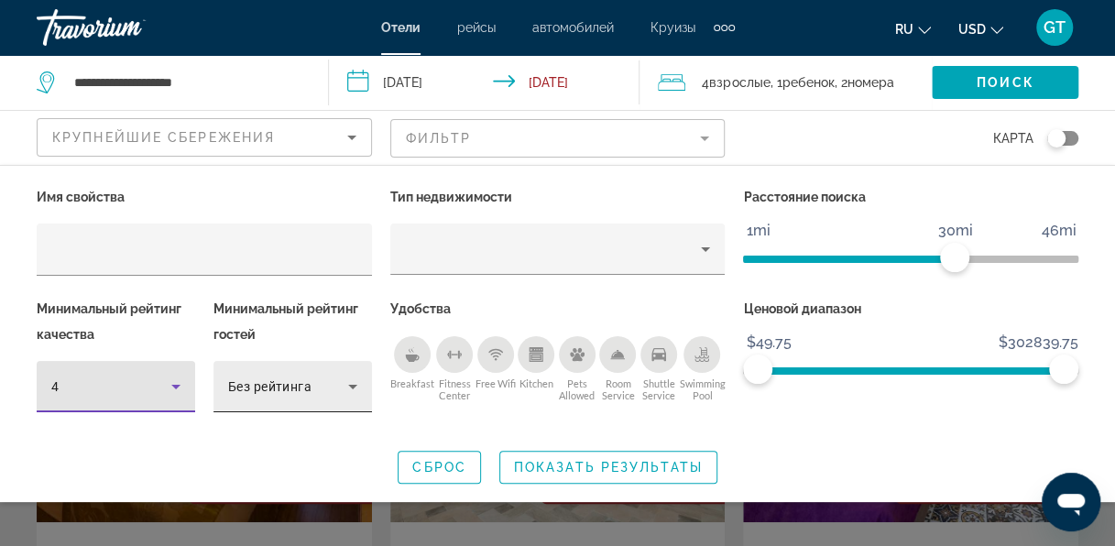
click at [350, 380] on icon "Hotel Filters" at bounding box center [353, 387] width 22 height 22
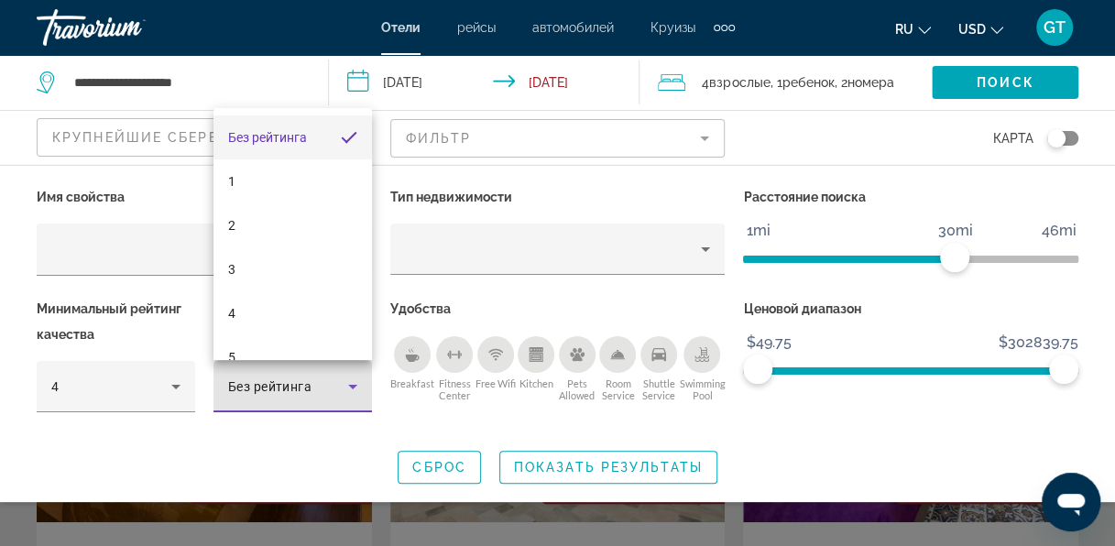
click at [350, 380] on div at bounding box center [557, 273] width 1115 height 546
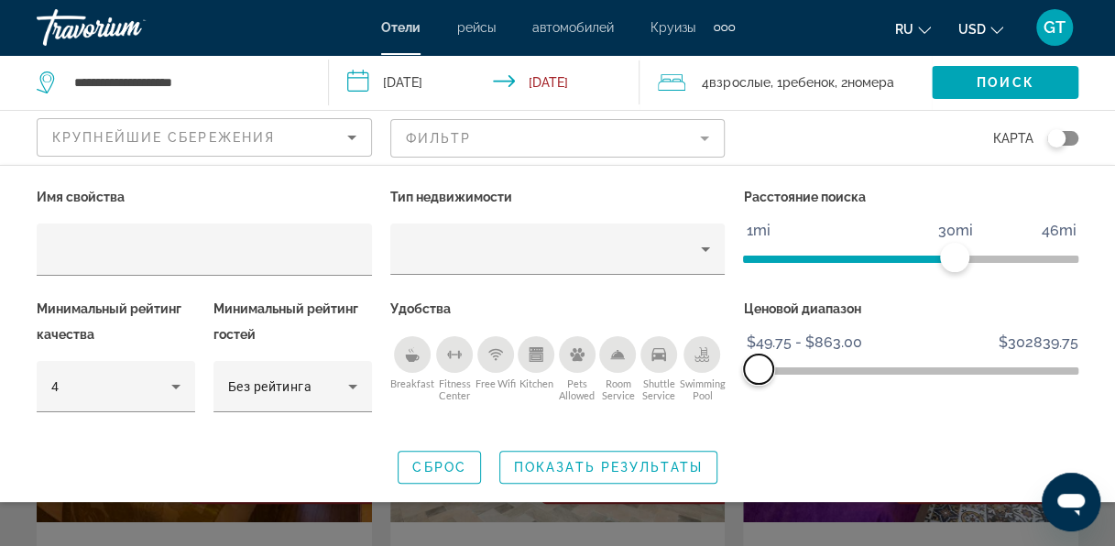
drag, startPoint x: 1068, startPoint y: 368, endPoint x: 758, endPoint y: 379, distance: 309.8
click at [758, 379] on span "ngx-slider-max" at bounding box center [758, 368] width 29 height 29
click at [590, 464] on span "Показать результаты" at bounding box center [608, 467] width 189 height 15
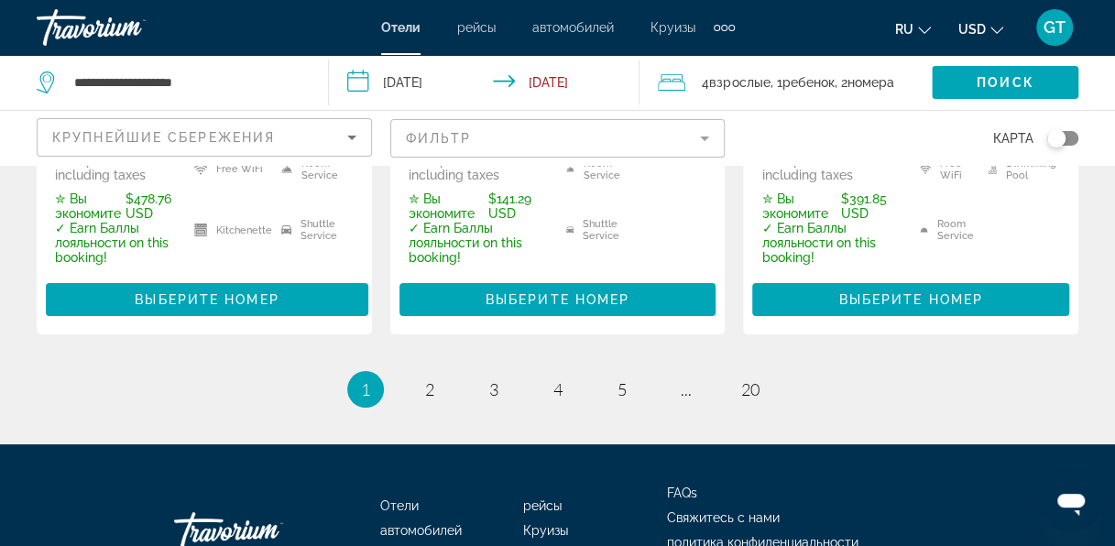
scroll to position [3122, 0]
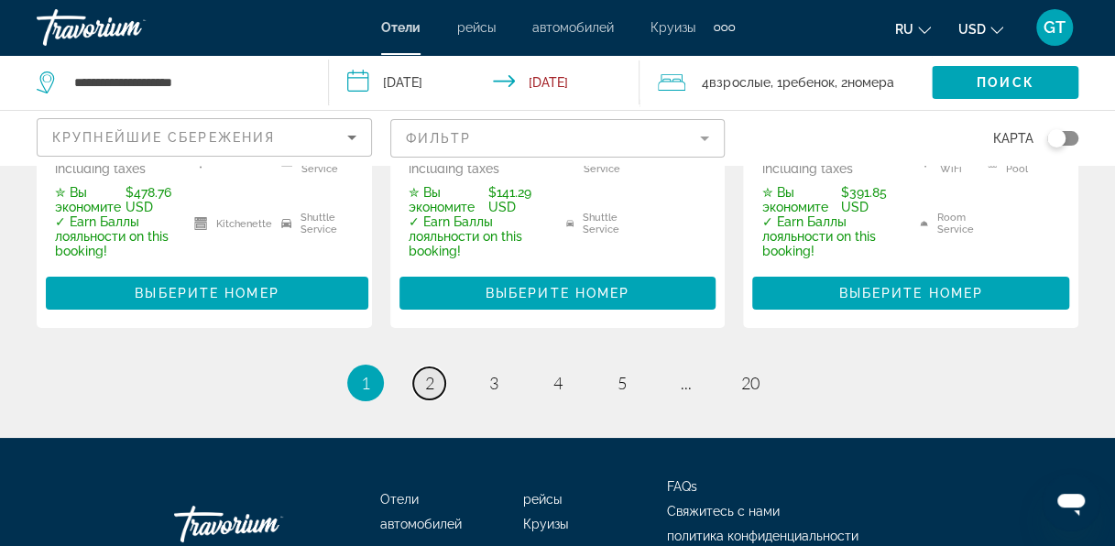
click at [429, 373] on span "2" at bounding box center [429, 383] width 9 height 20
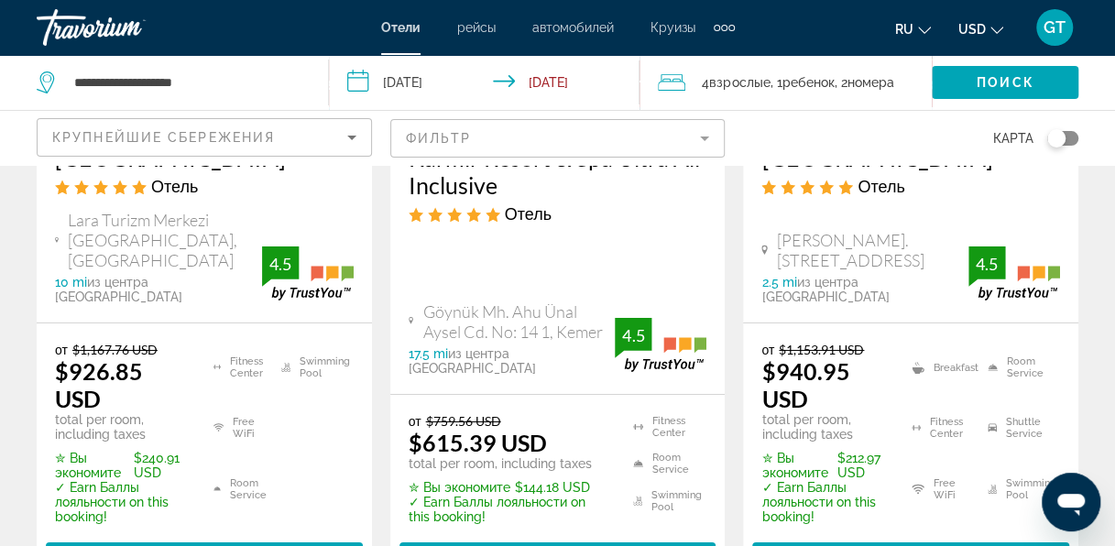
scroll to position [2931, 0]
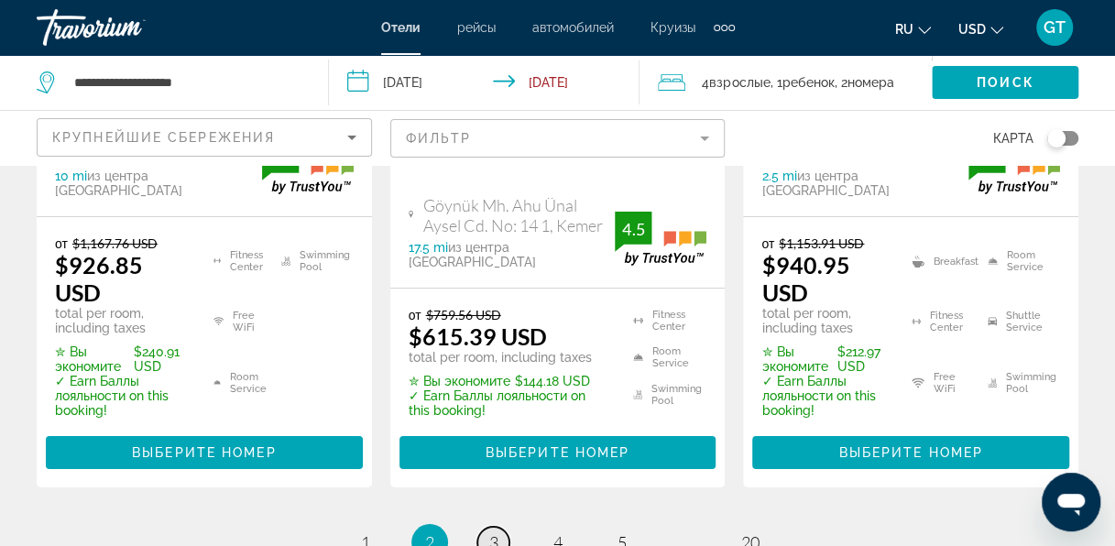
click at [489, 532] on span "3" at bounding box center [493, 542] width 9 height 20
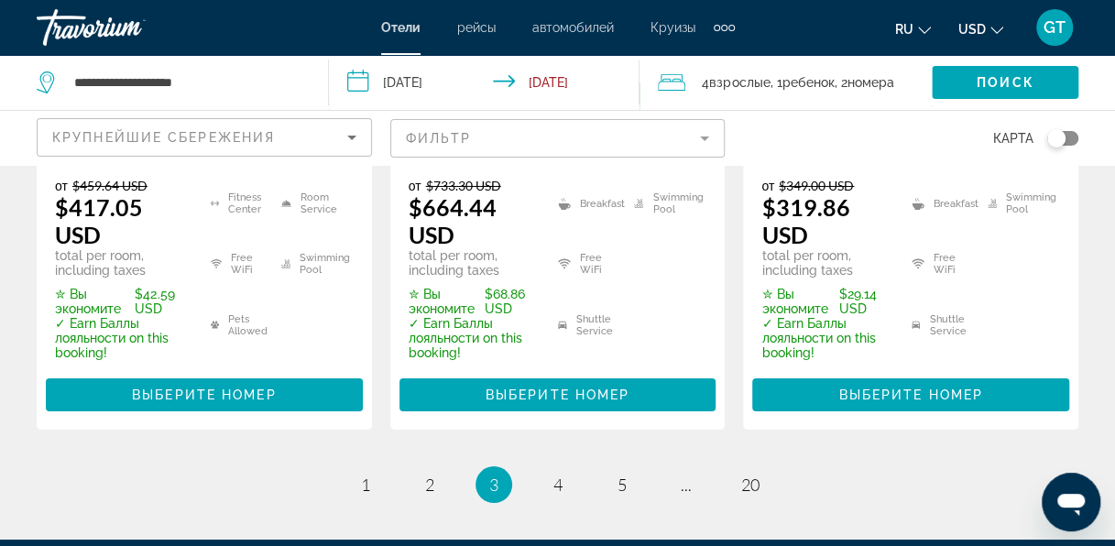
scroll to position [3023, 0]
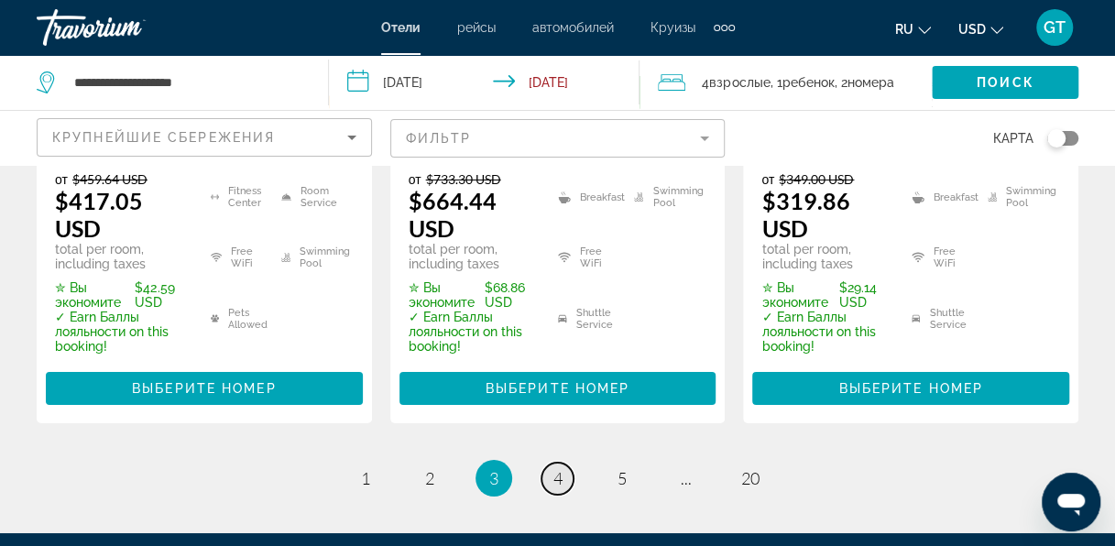
click at [549, 463] on link "page 4" at bounding box center [557, 479] width 32 height 32
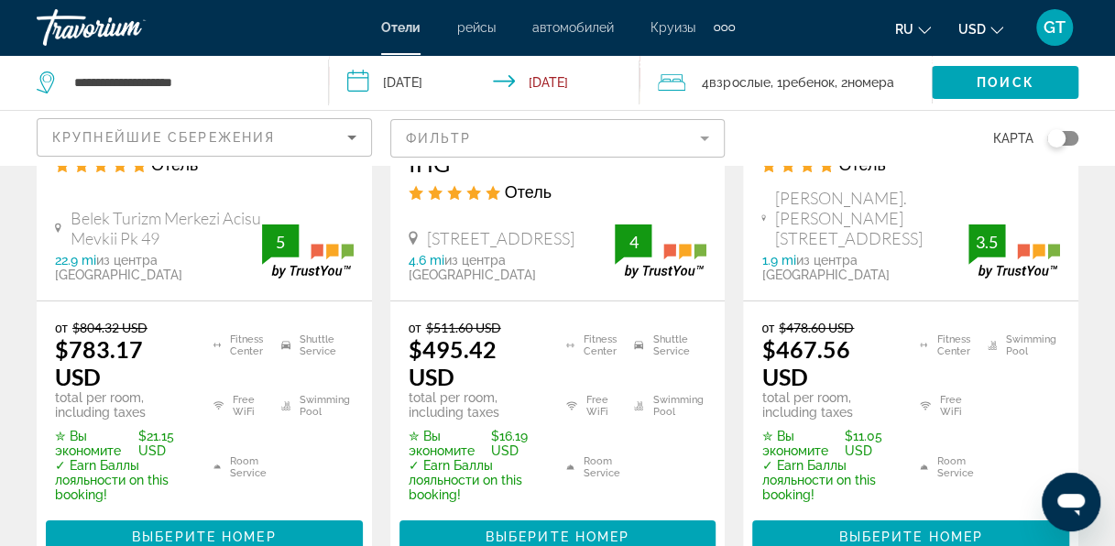
scroll to position [2931, 0]
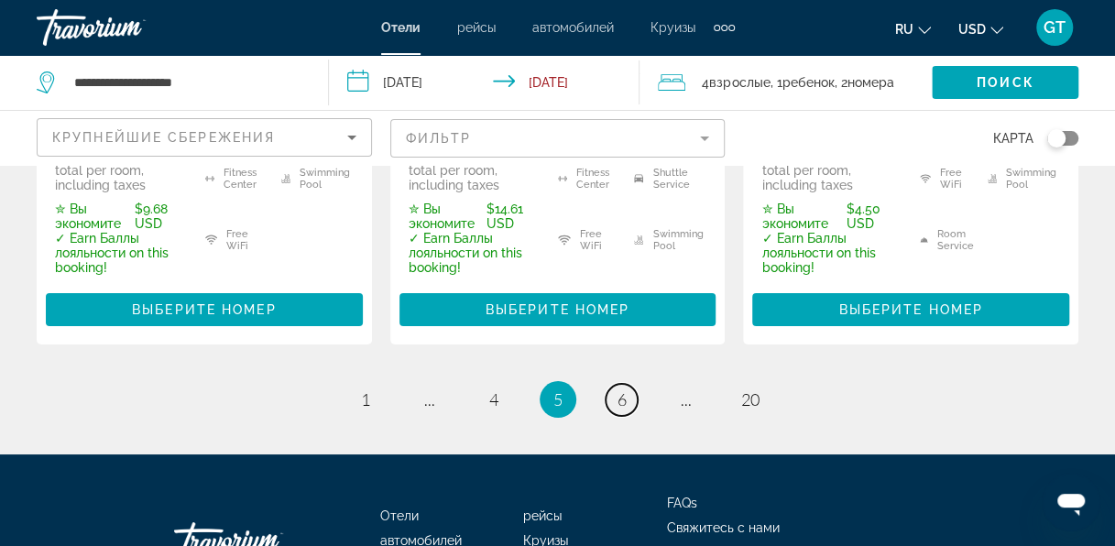
scroll to position [3180, 0]
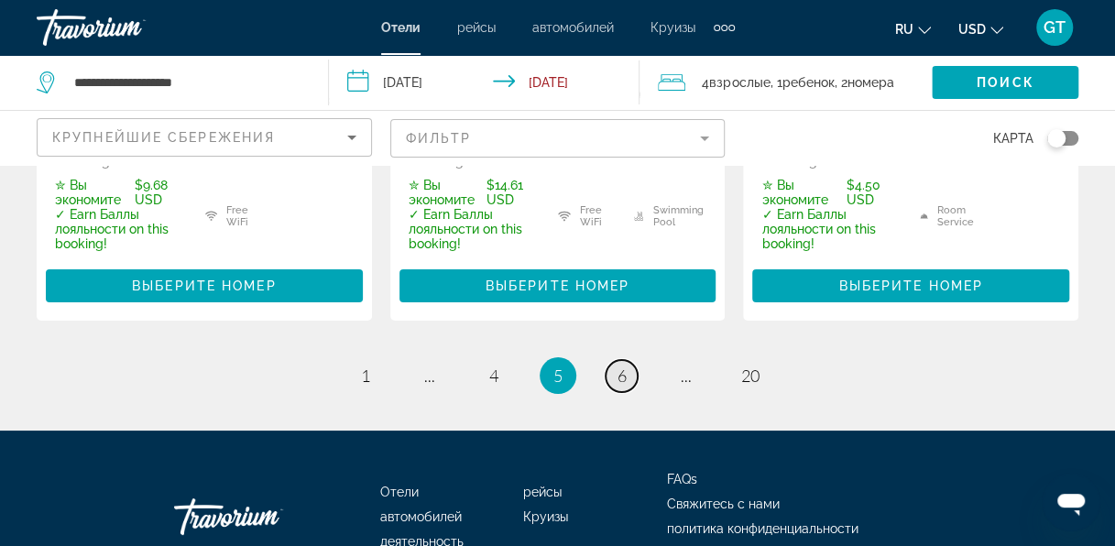
click at [629, 360] on link "page 6" at bounding box center [621, 376] width 32 height 32
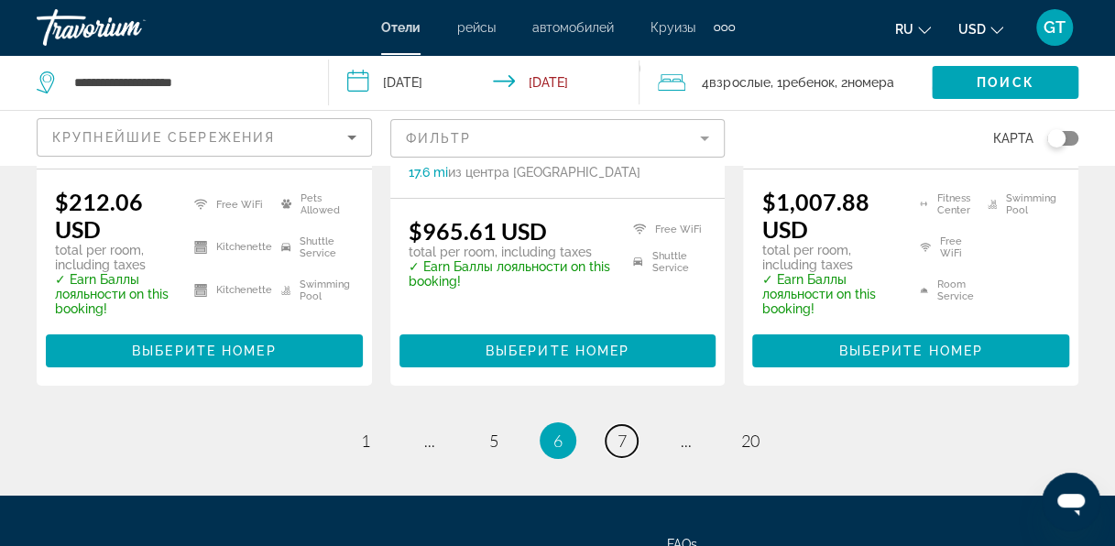
scroll to position [2984, 0]
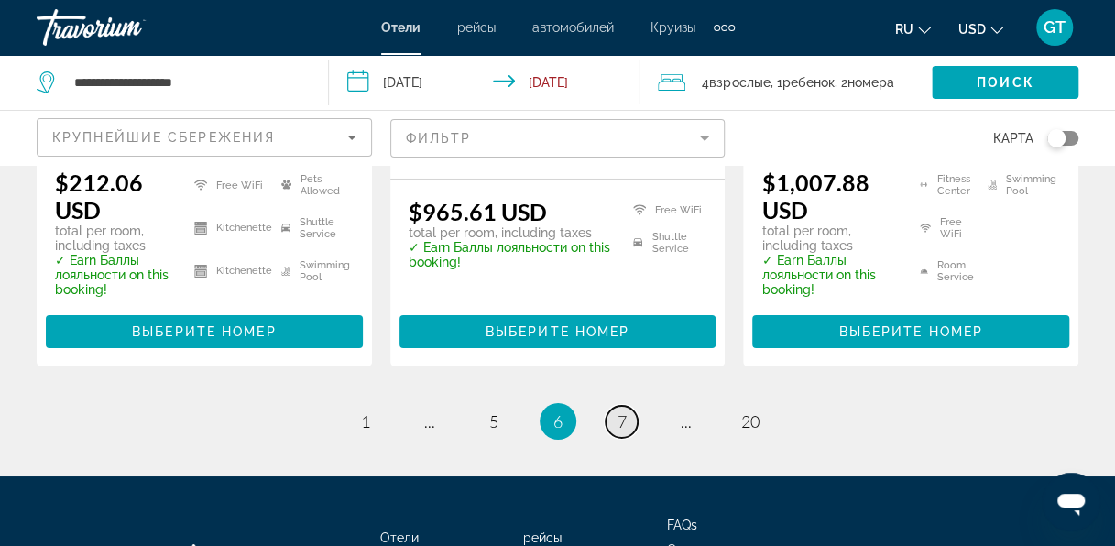
click at [614, 406] on link "page 7" at bounding box center [621, 422] width 32 height 32
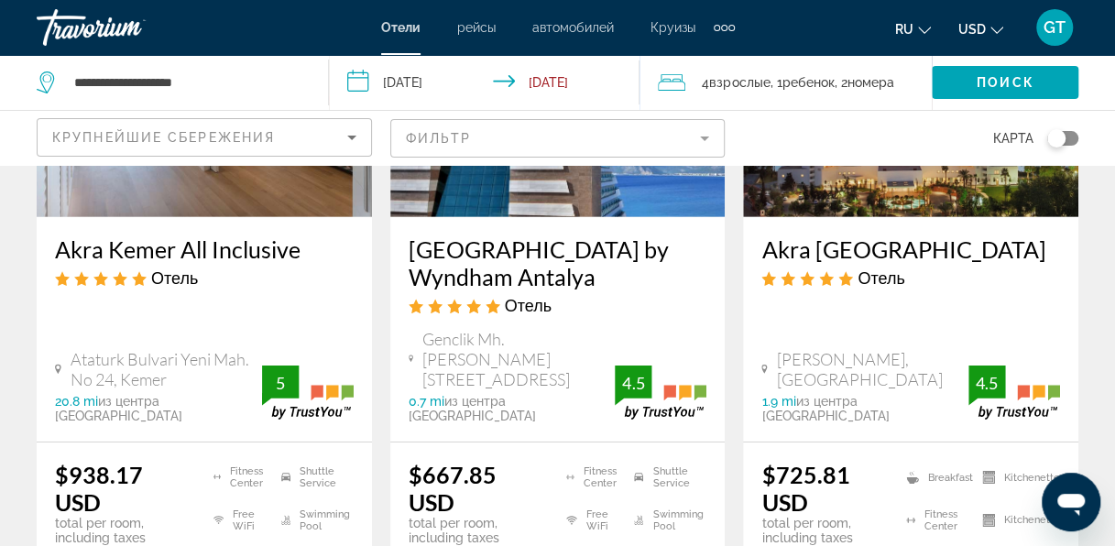
scroll to position [2748, 0]
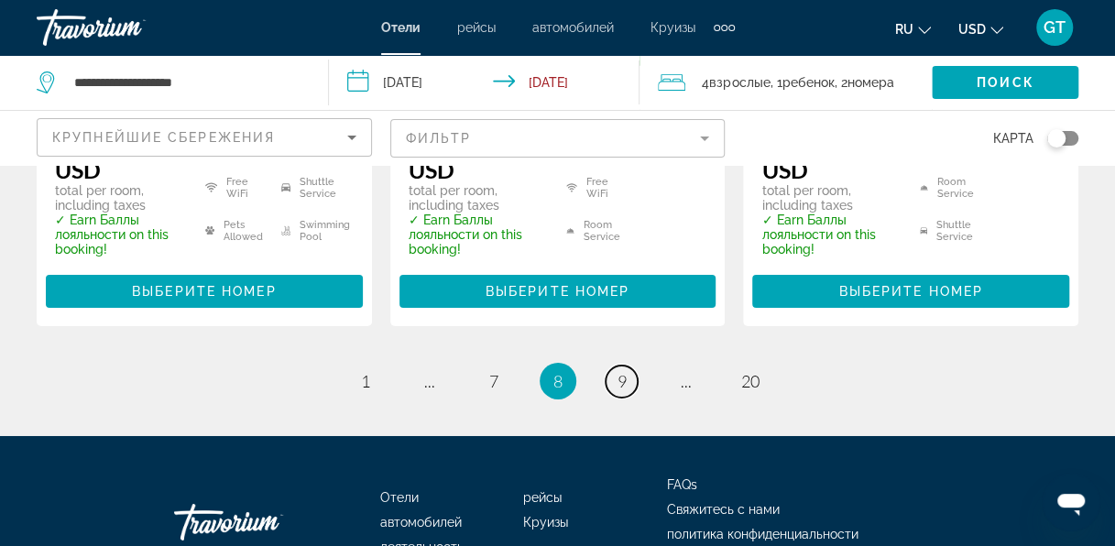
scroll to position [2889, 0]
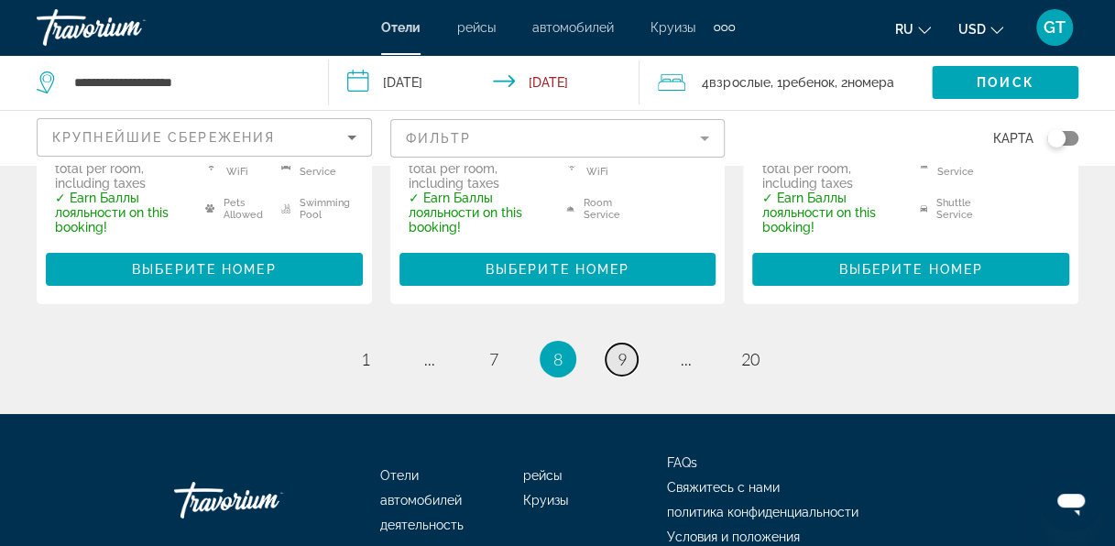
click at [630, 344] on link "page 9" at bounding box center [621, 360] width 32 height 32
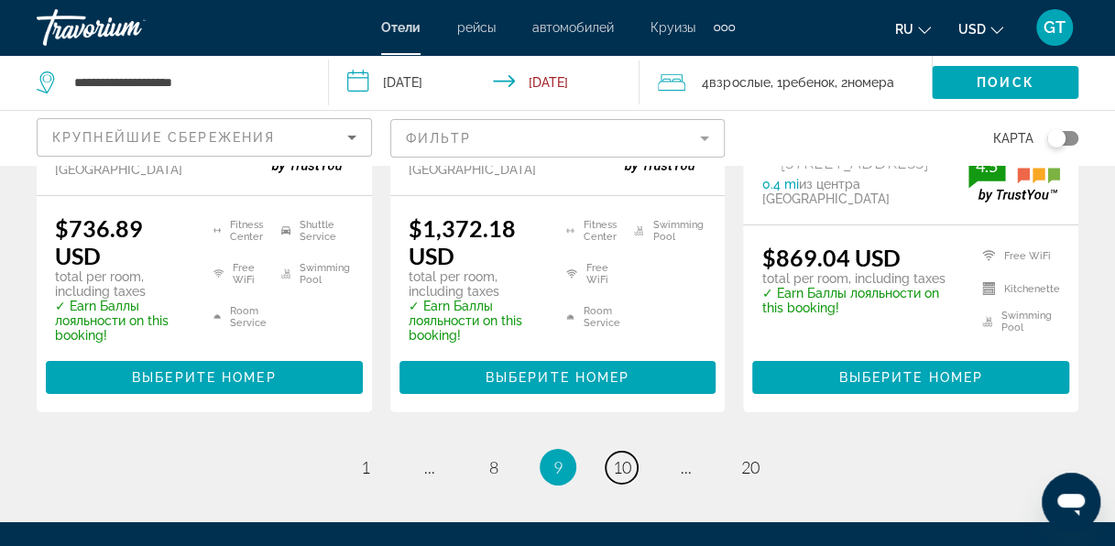
scroll to position [2855, 0]
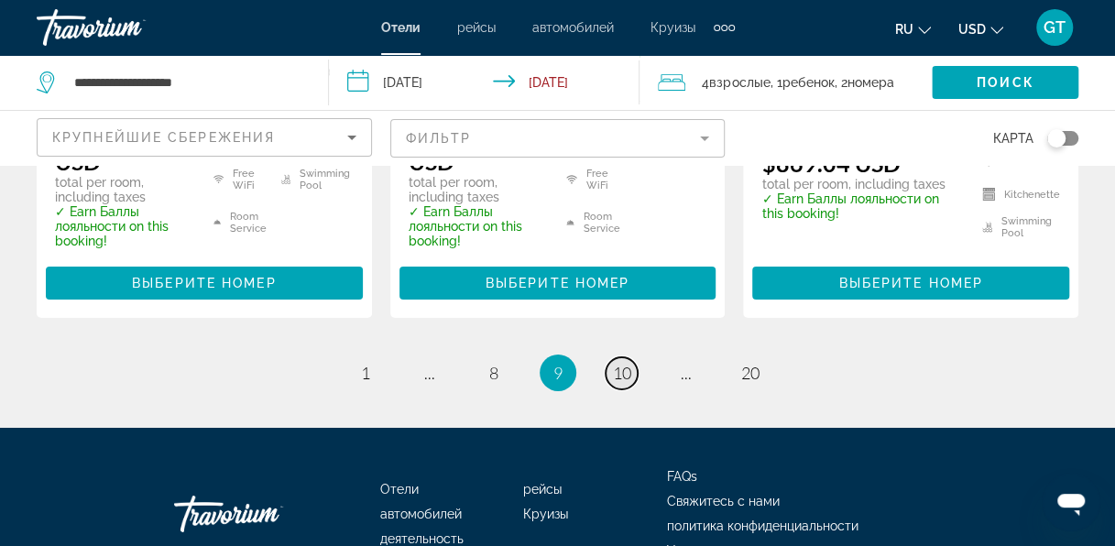
click at [623, 363] on span "10" at bounding box center [622, 373] width 18 height 20
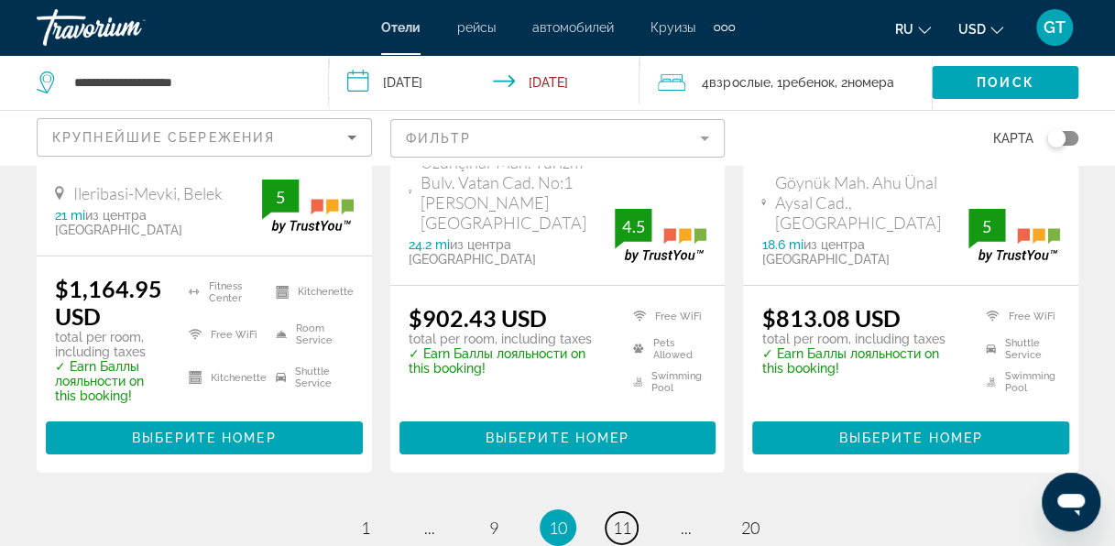
scroll to position [2860, 0]
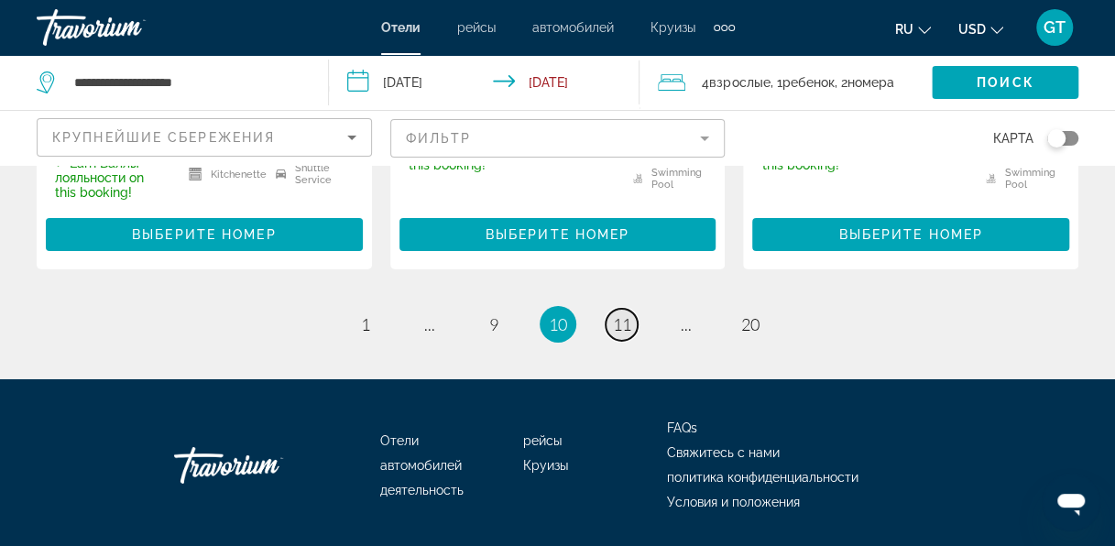
click at [620, 314] on span "11" at bounding box center [622, 324] width 18 height 20
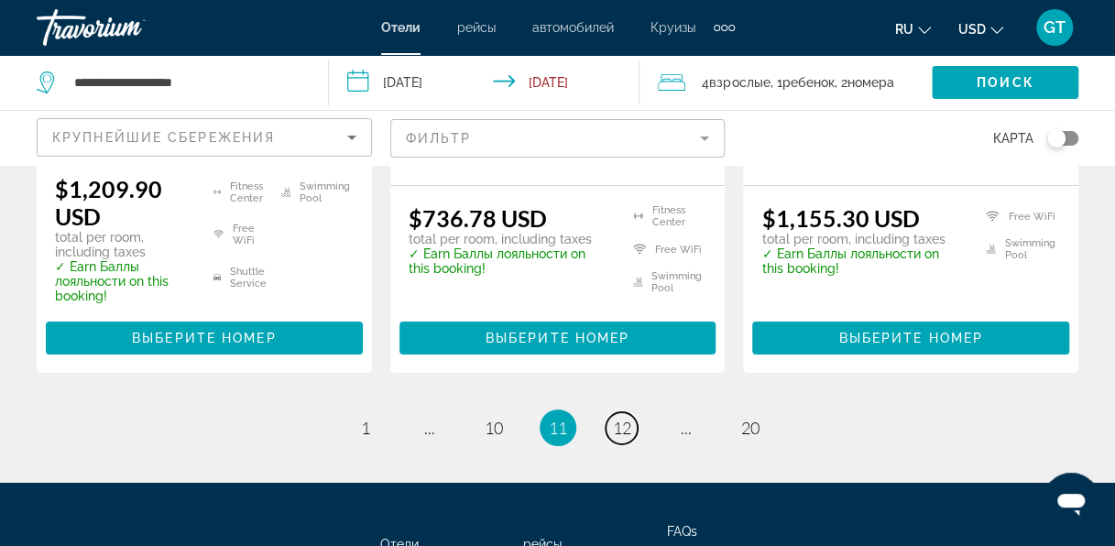
scroll to position [2869, 0]
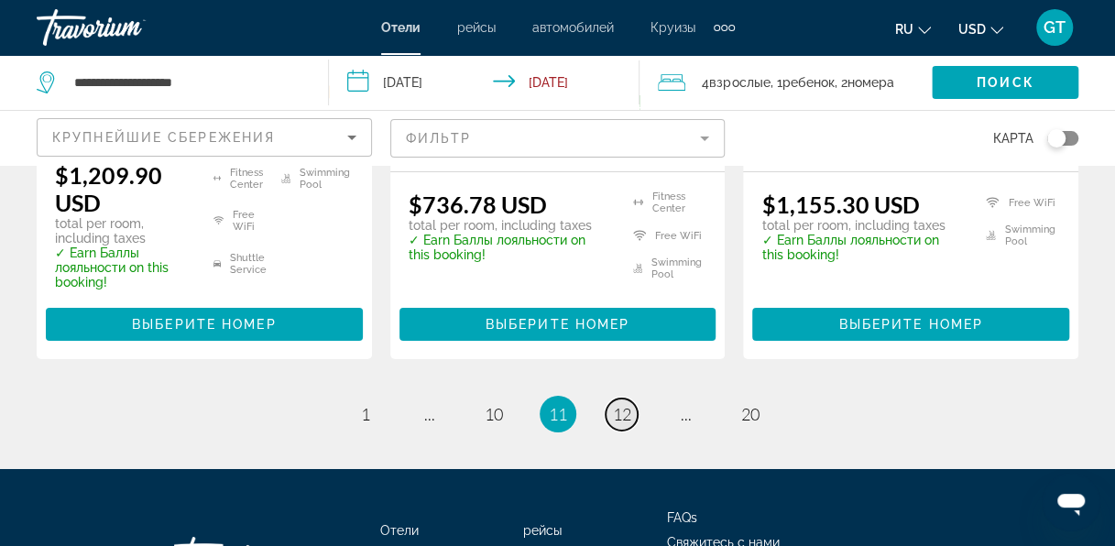
click at [617, 404] on span "12" at bounding box center [622, 414] width 18 height 20
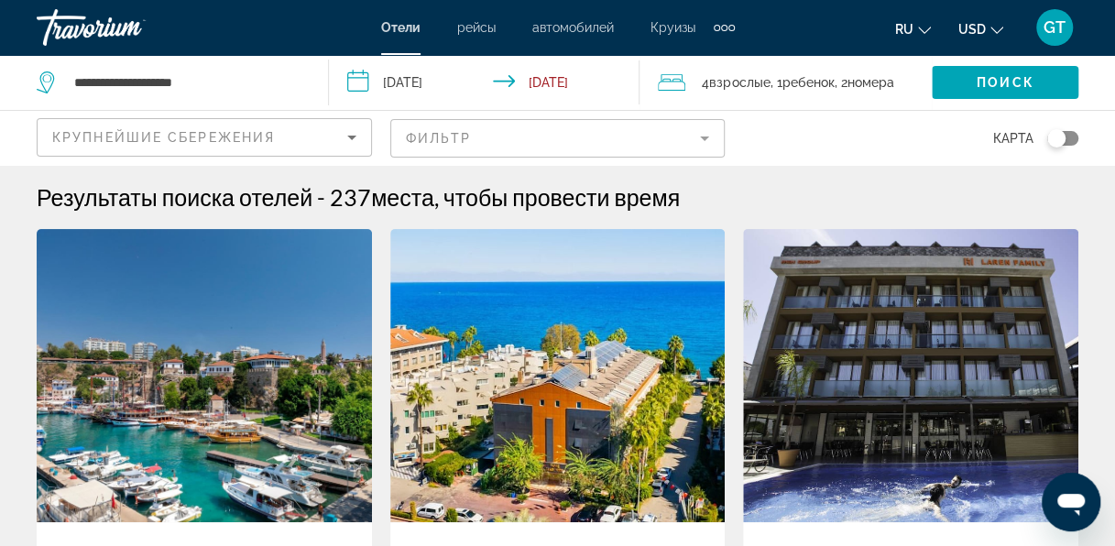
click at [542, 145] on mat-form-field "Фильтр" at bounding box center [557, 138] width 335 height 38
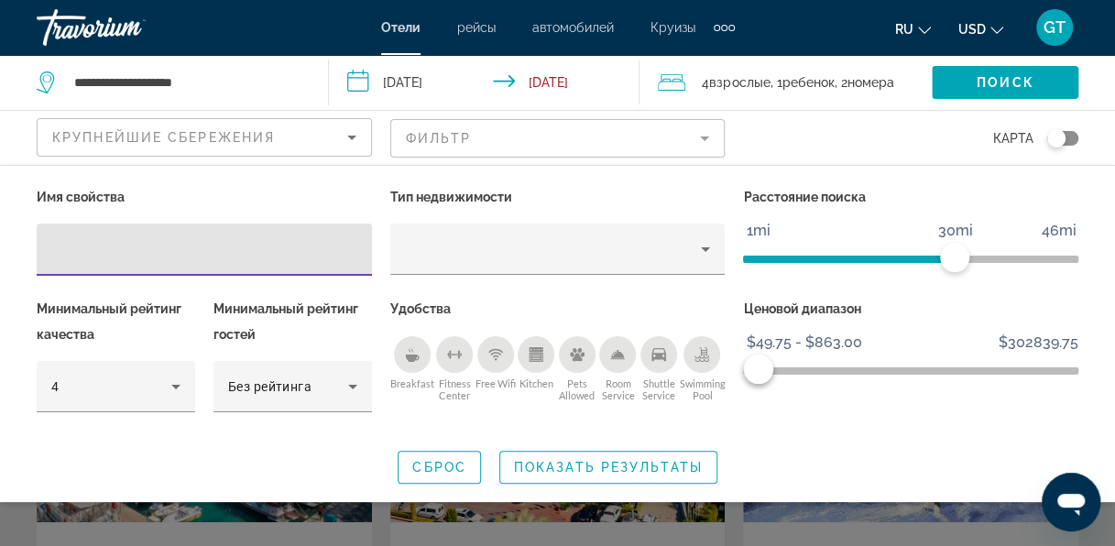
click at [352, 130] on icon "Sort by" at bounding box center [352, 137] width 22 height 22
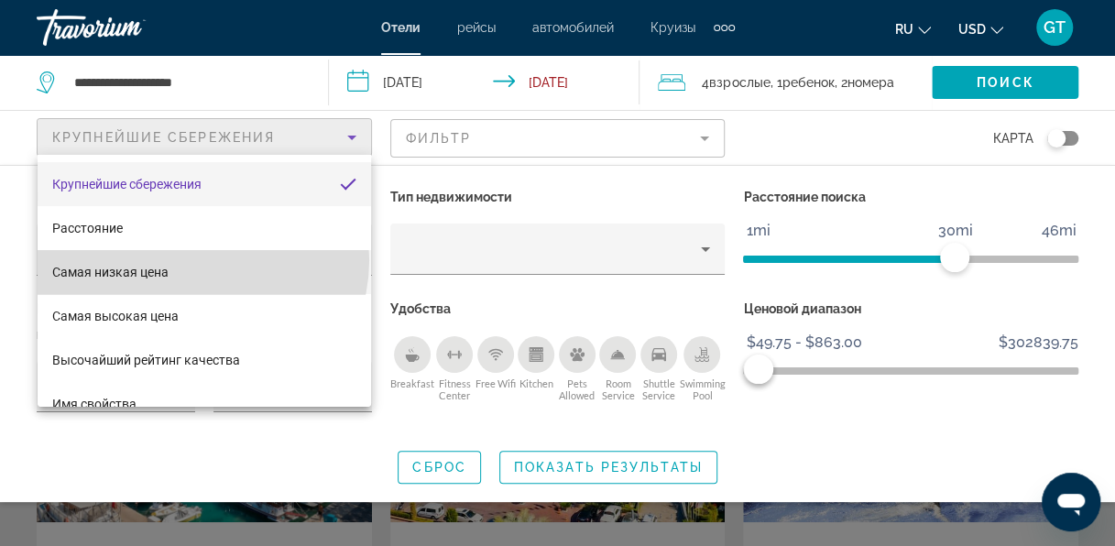
click at [202, 260] on mat-option "Самая низкая цена" at bounding box center [204, 272] width 333 height 44
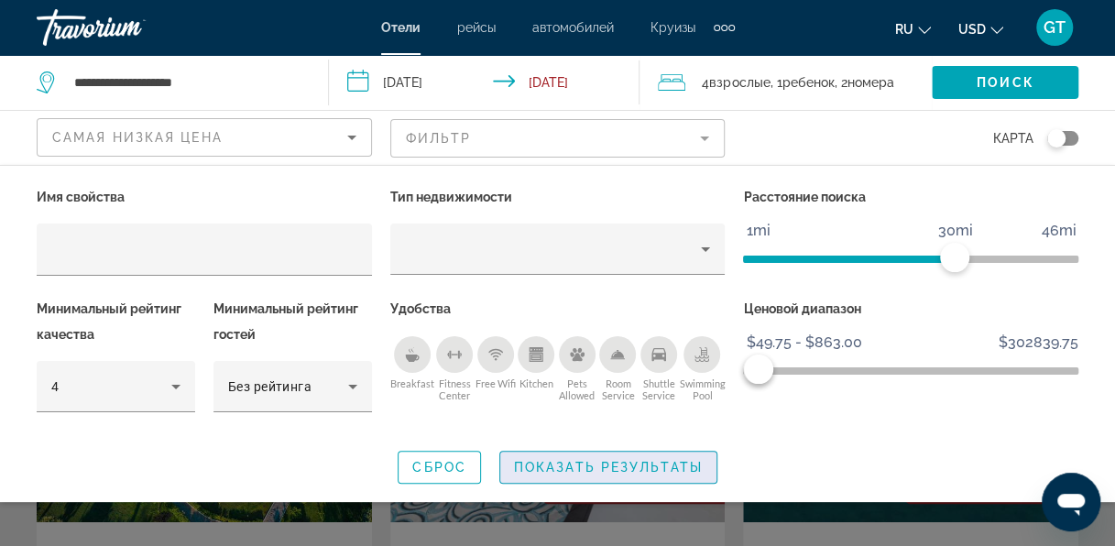
click at [586, 455] on span "Search widget" at bounding box center [608, 467] width 216 height 44
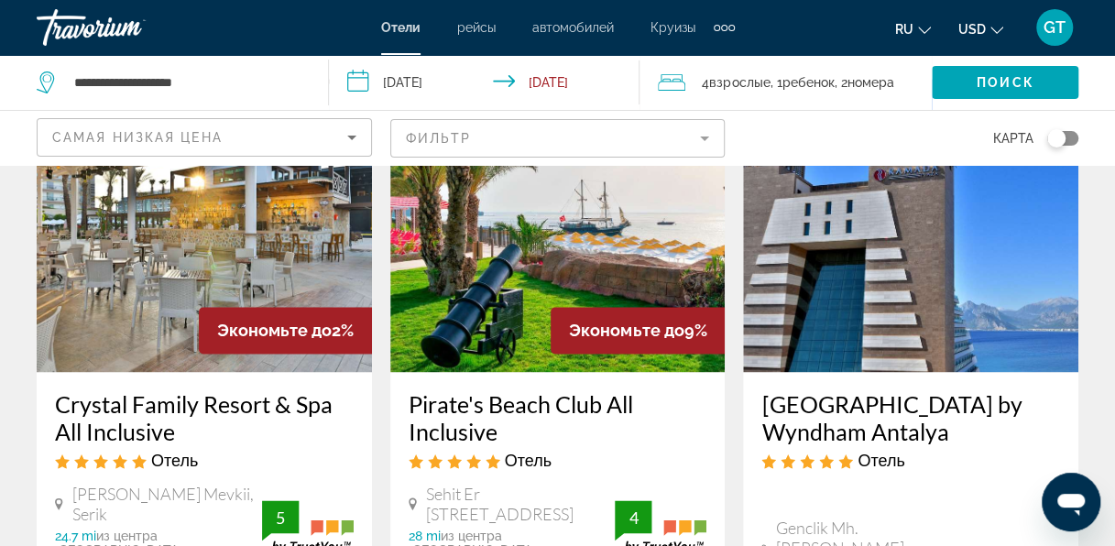
scroll to position [1008, 0]
